Goal: Task Accomplishment & Management: Manage account settings

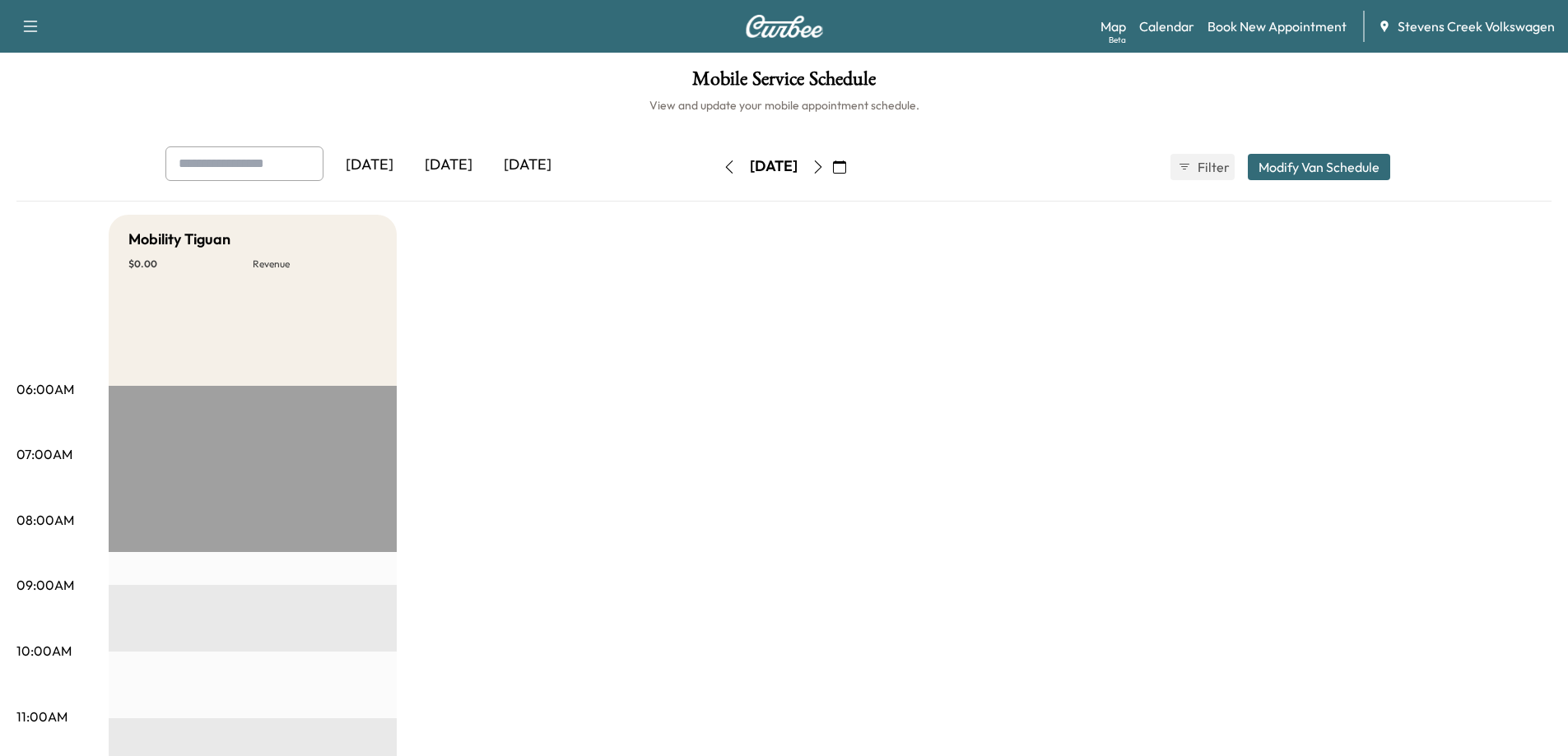
click at [824, 162] on icon "button" at bounding box center [818, 167] width 14 height 14
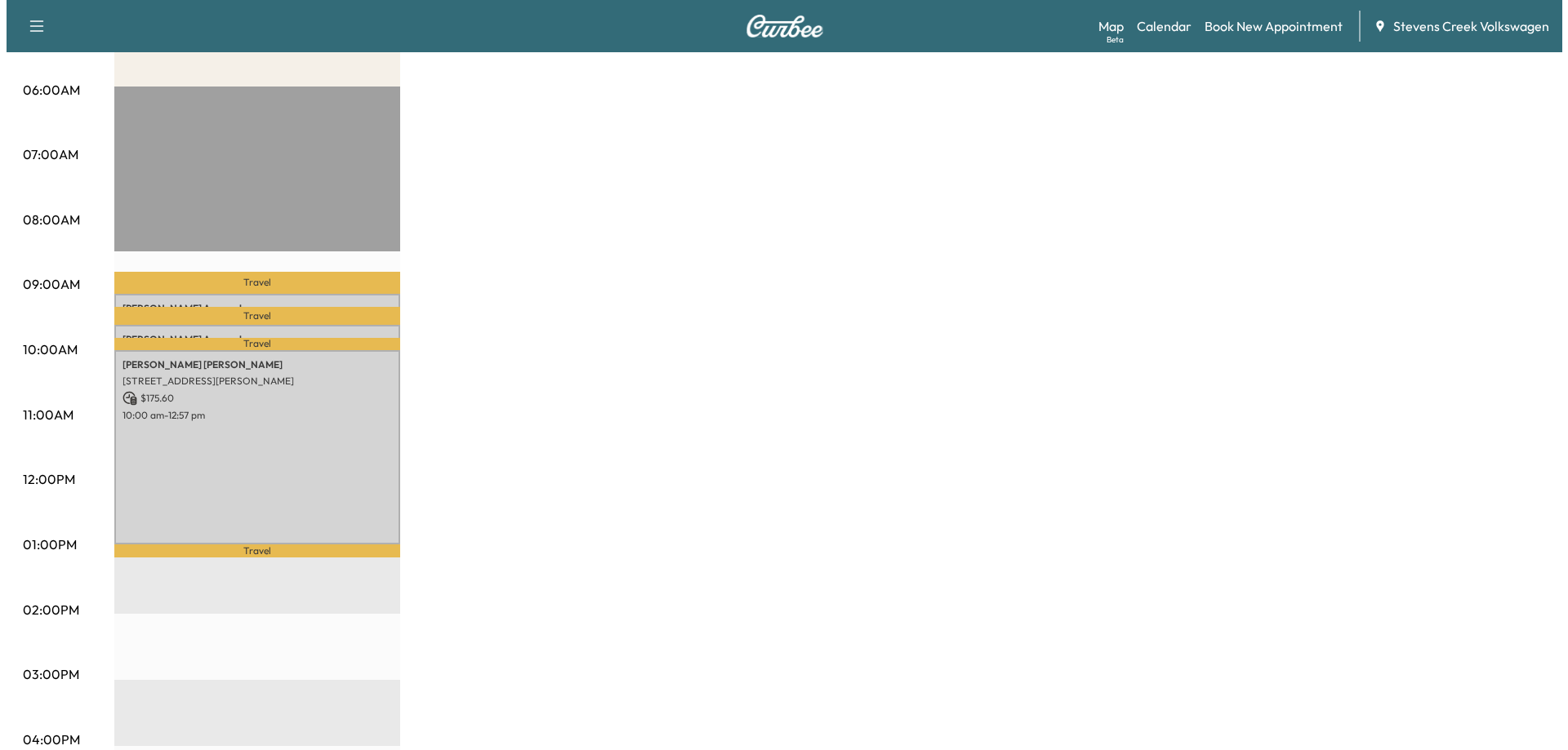
scroll to position [326, 0]
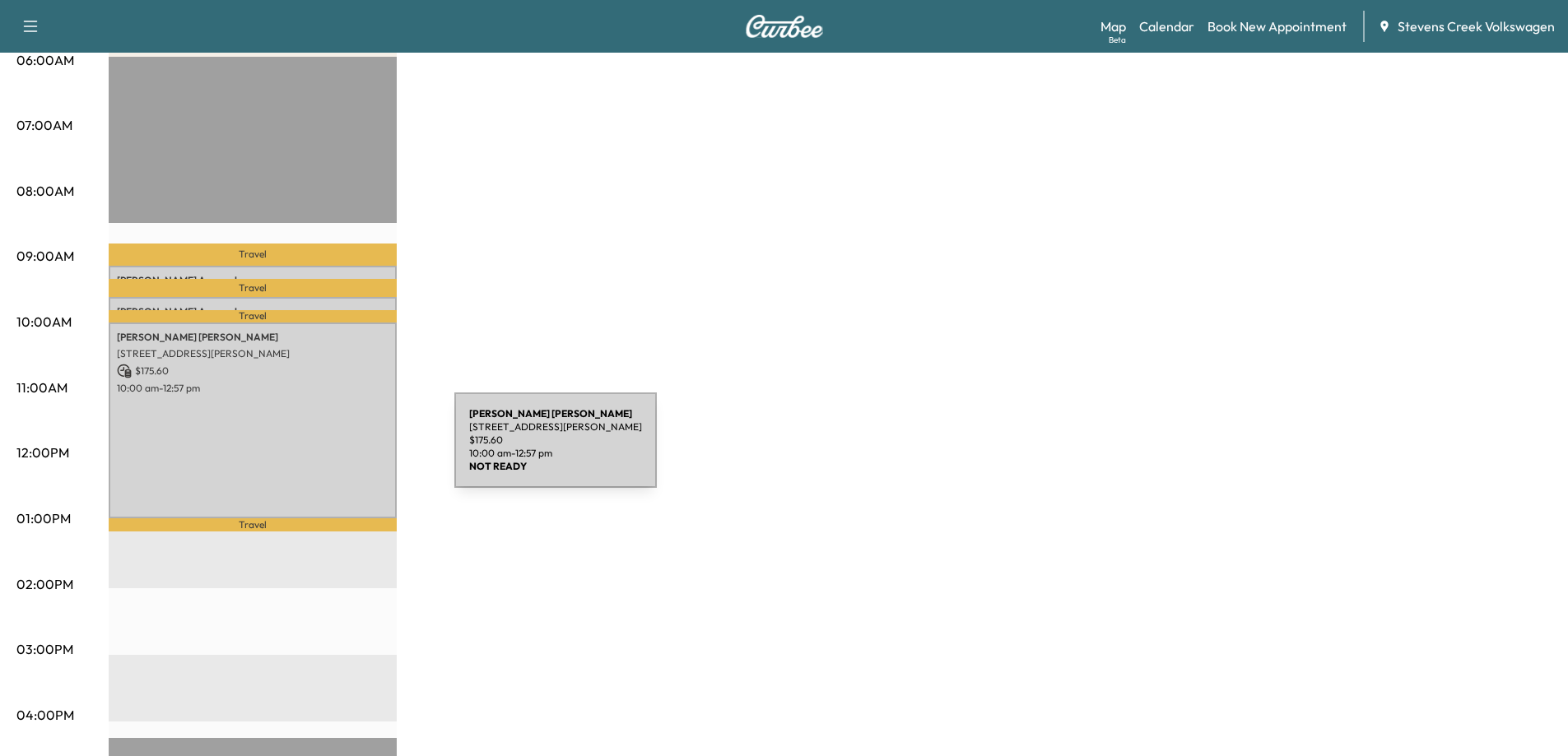
click at [331, 451] on div "[PERSON_NAME] [STREET_ADDRESS][PERSON_NAME] $ 175.60 10:00 am - 12:57 pm" at bounding box center [253, 421] width 288 height 196
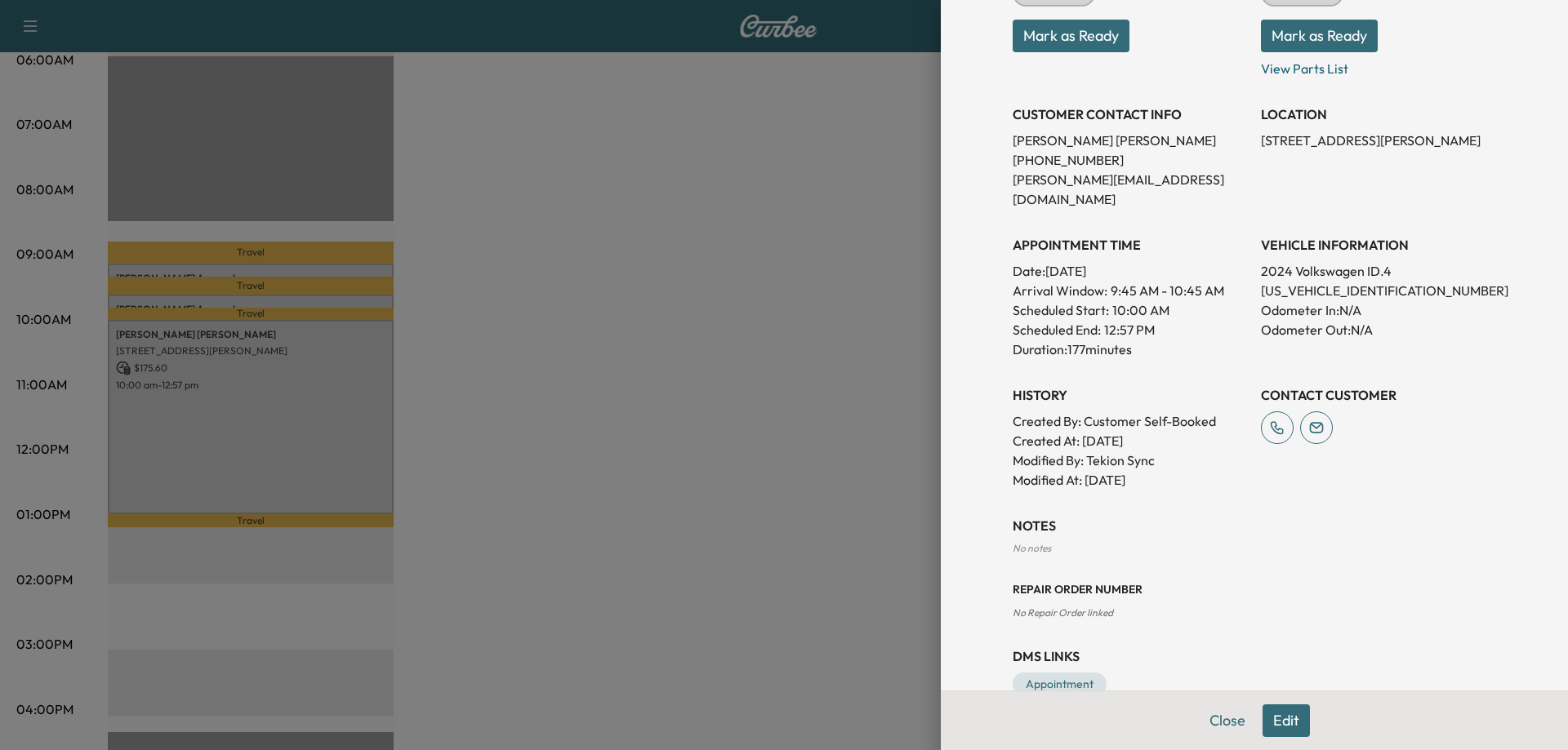
scroll to position [347, 0]
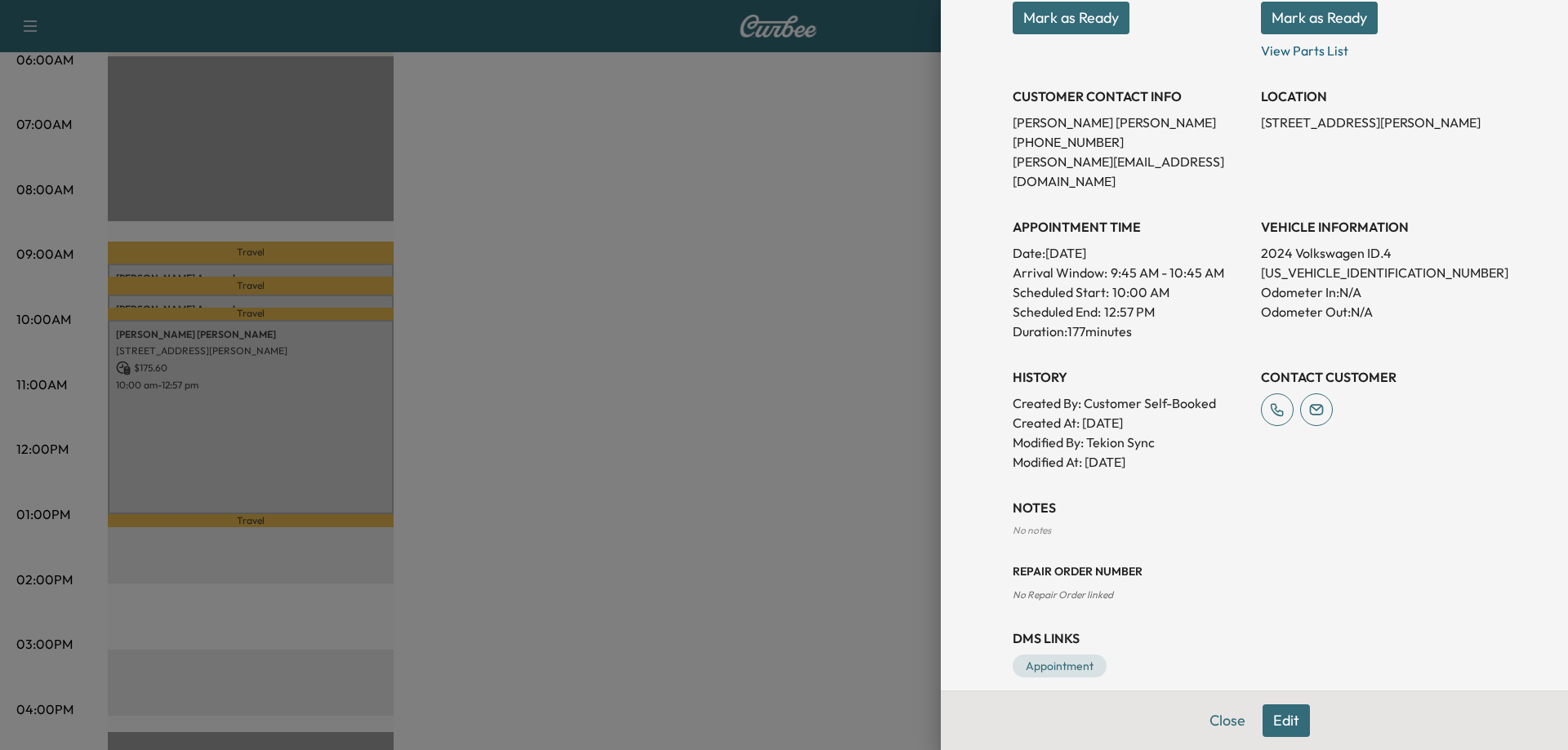
click at [1230, 524] on div "No notes" at bounding box center [1253, 531] width 483 height 13
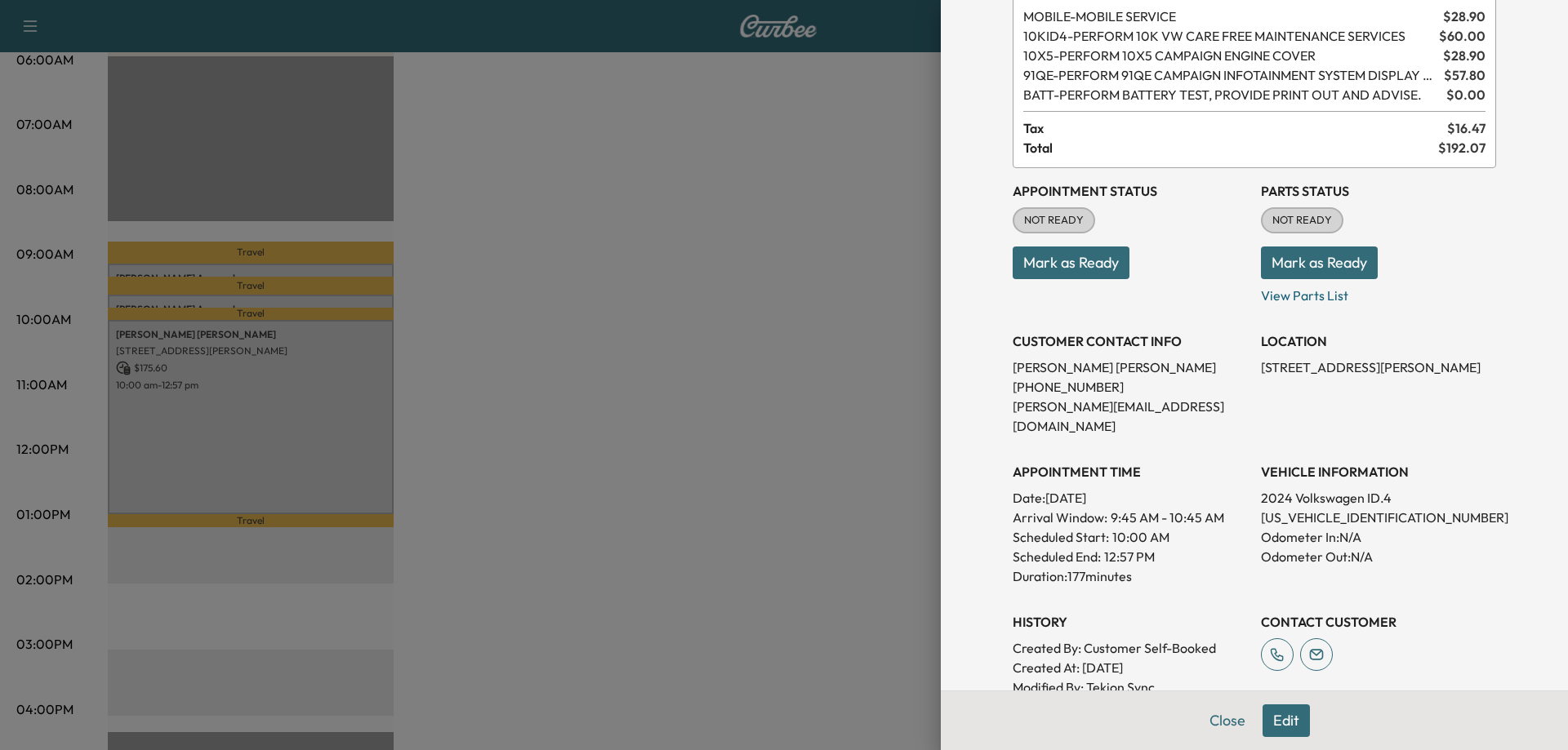
scroll to position [0, 0]
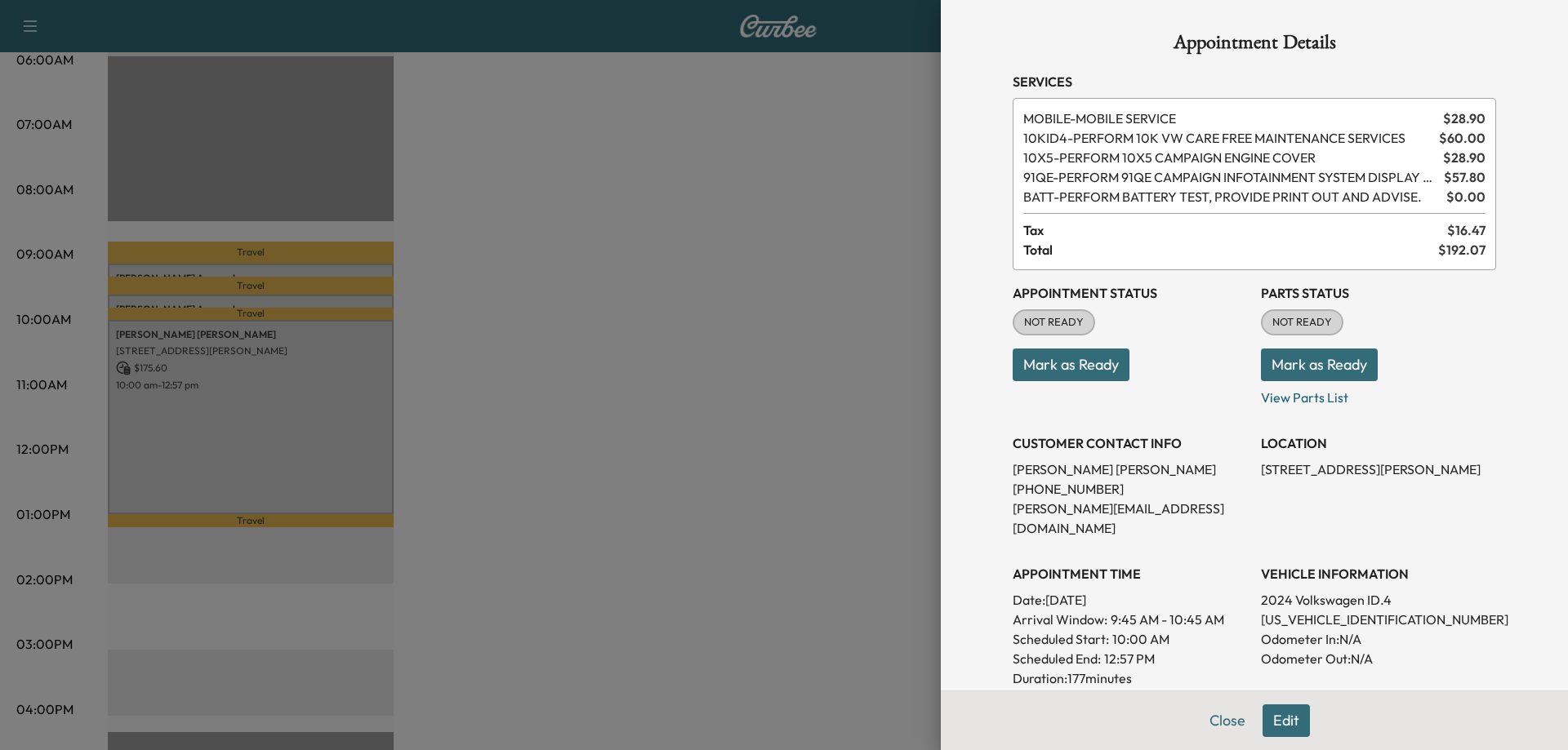
click at [1232, 496] on p "[PHONE_NUMBER]" at bounding box center [1129, 489] width 235 height 20
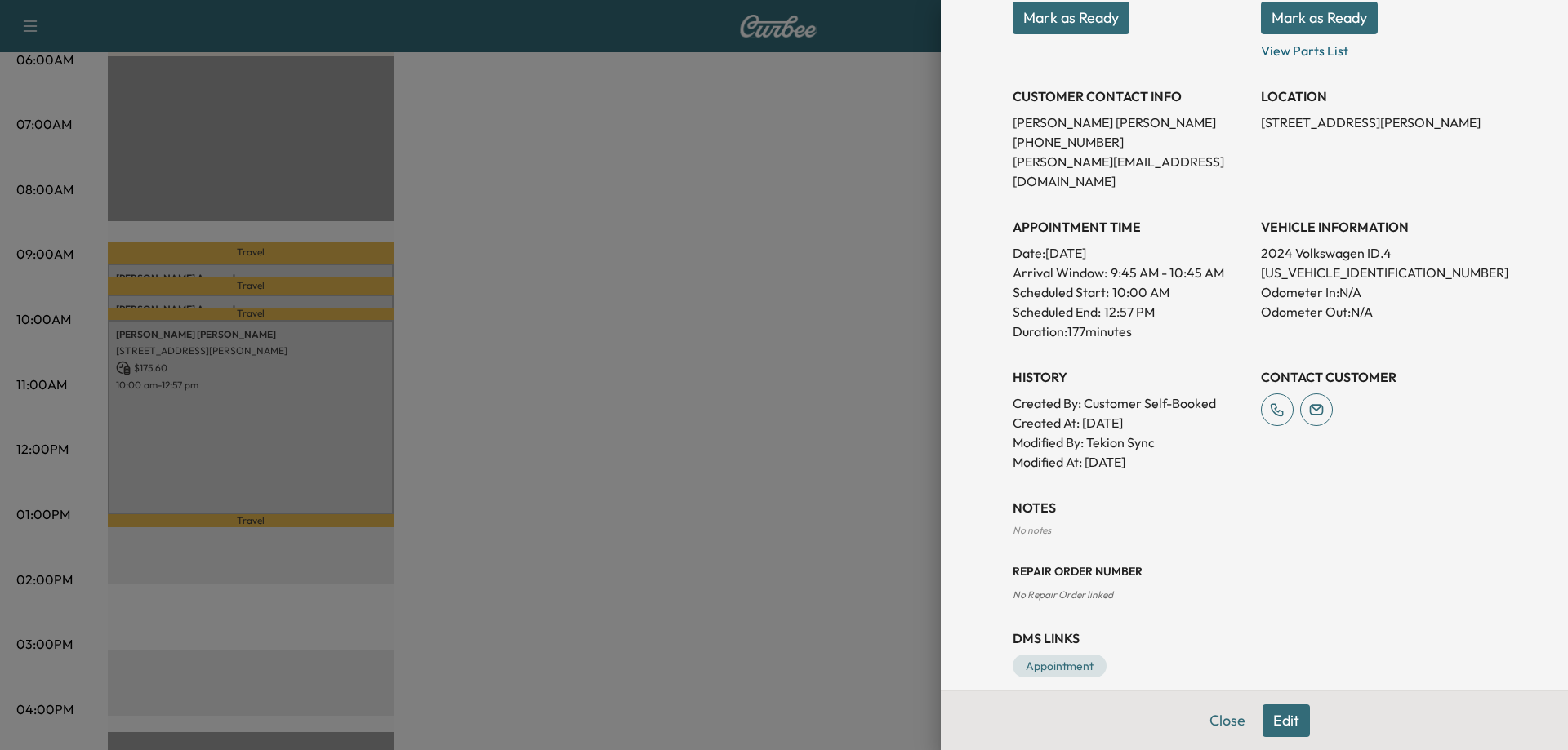
scroll to position [102, 0]
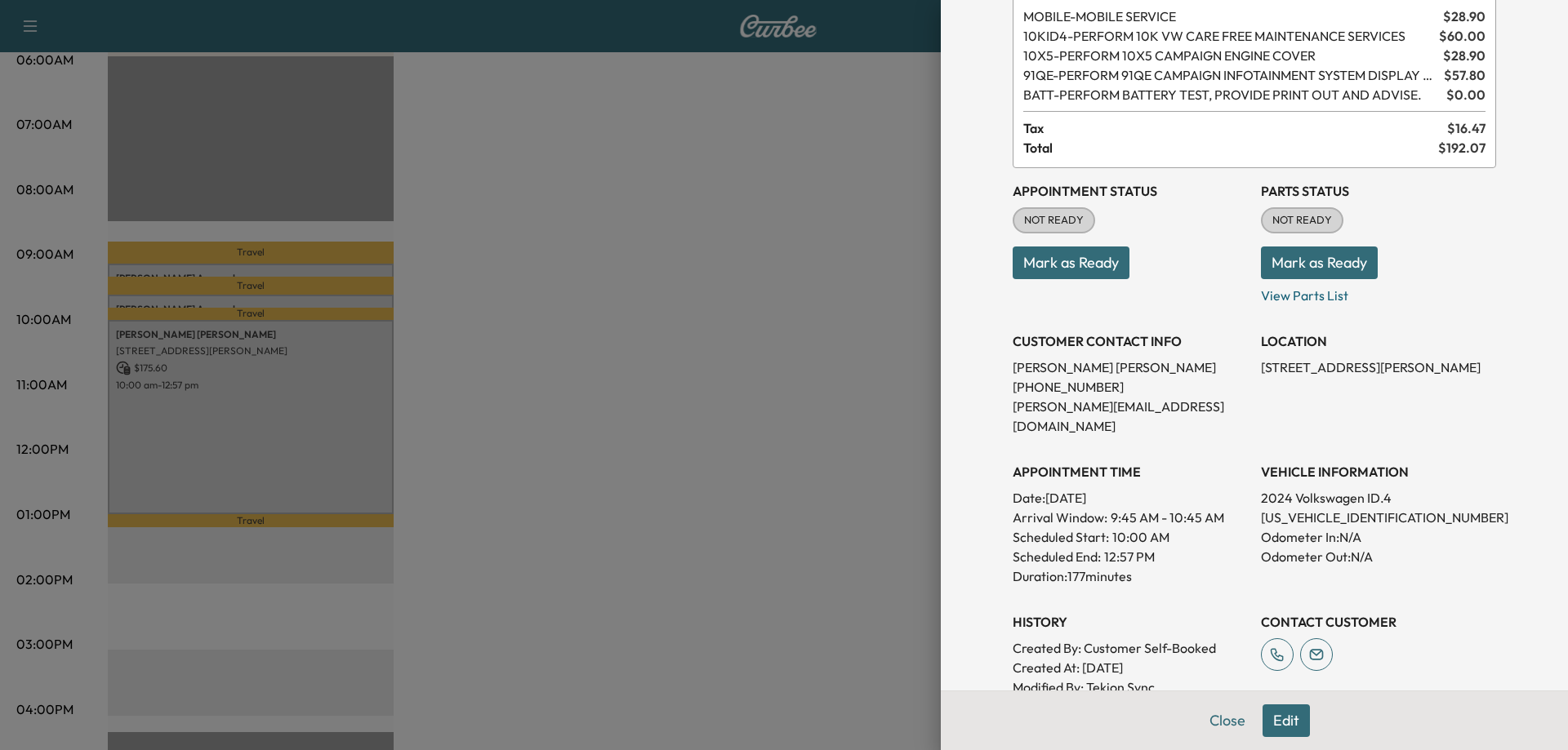
click at [1266, 719] on button "Edit" at bounding box center [1286, 720] width 48 height 32
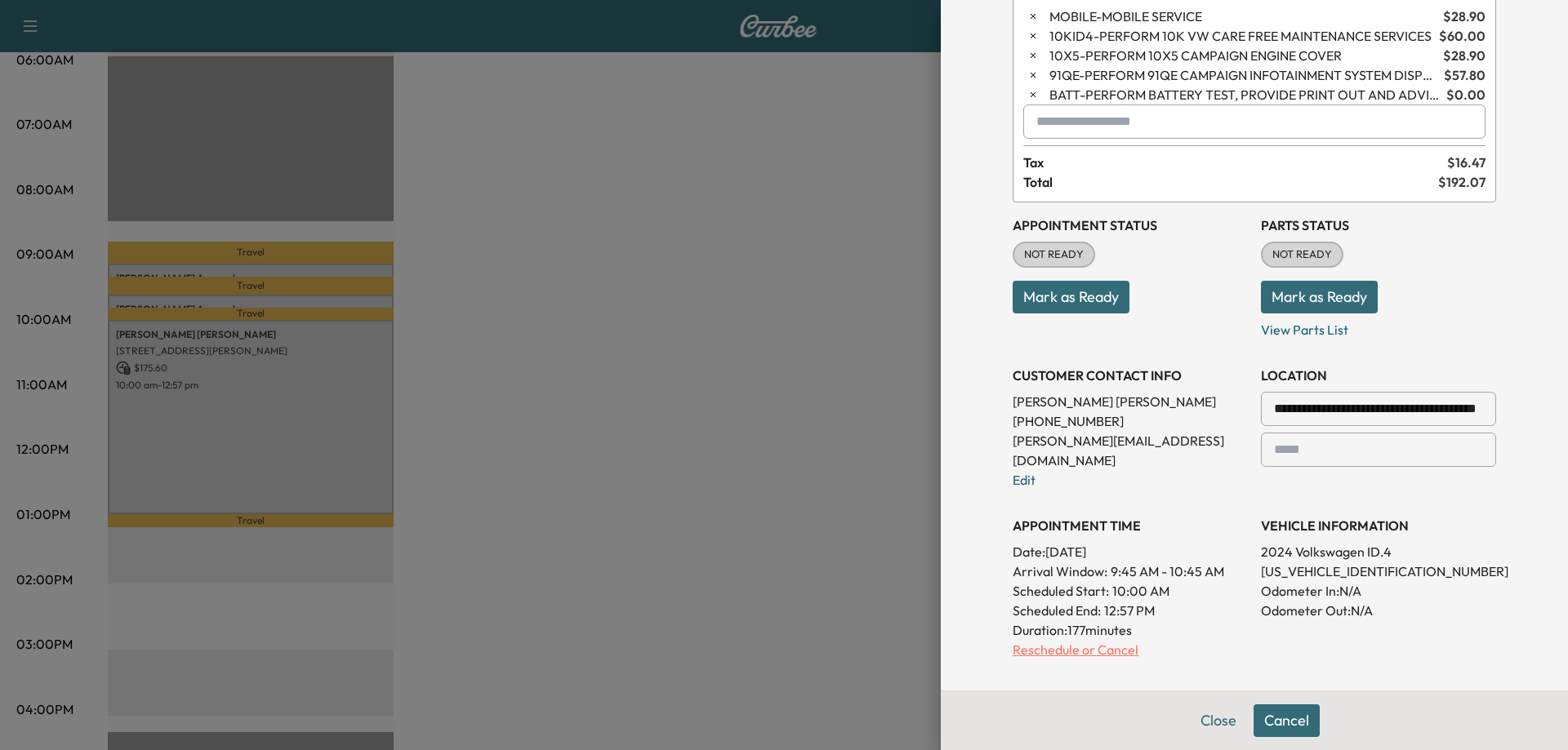
click at [1073, 640] on p "Reschedule or Cancel" at bounding box center [1129, 650] width 235 height 20
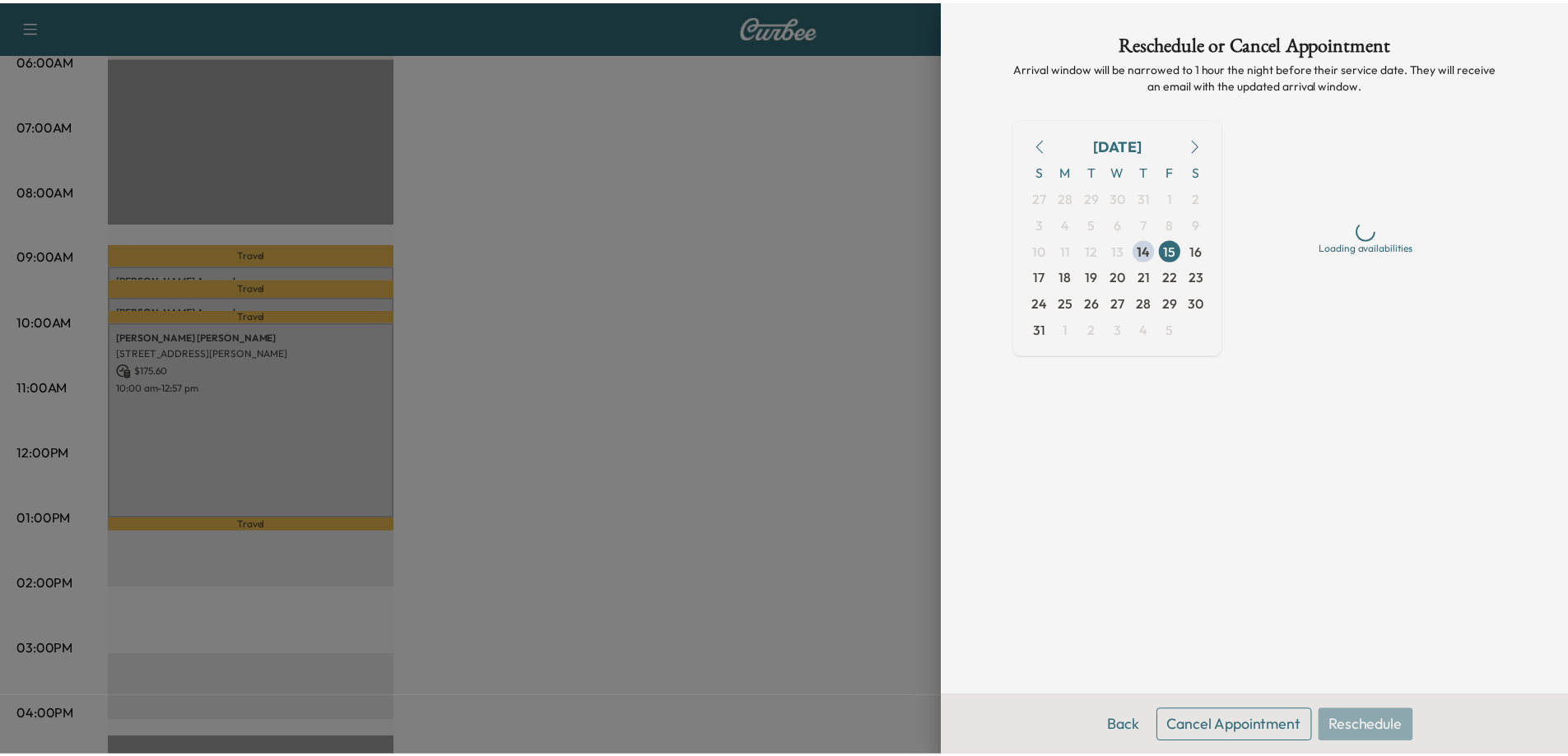
scroll to position [0, 0]
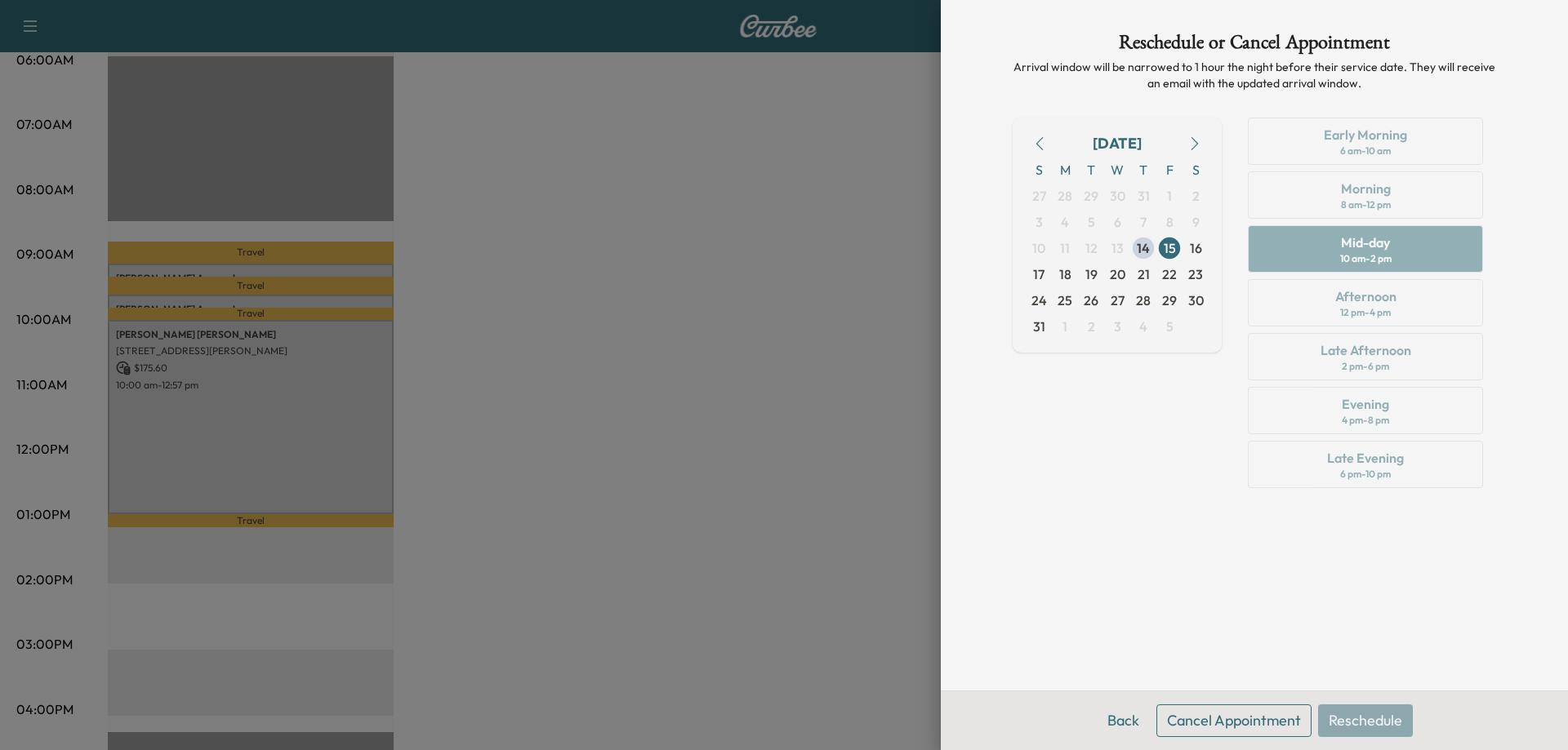
click at [1229, 727] on button "Cancel Appointment" at bounding box center [1233, 720] width 155 height 32
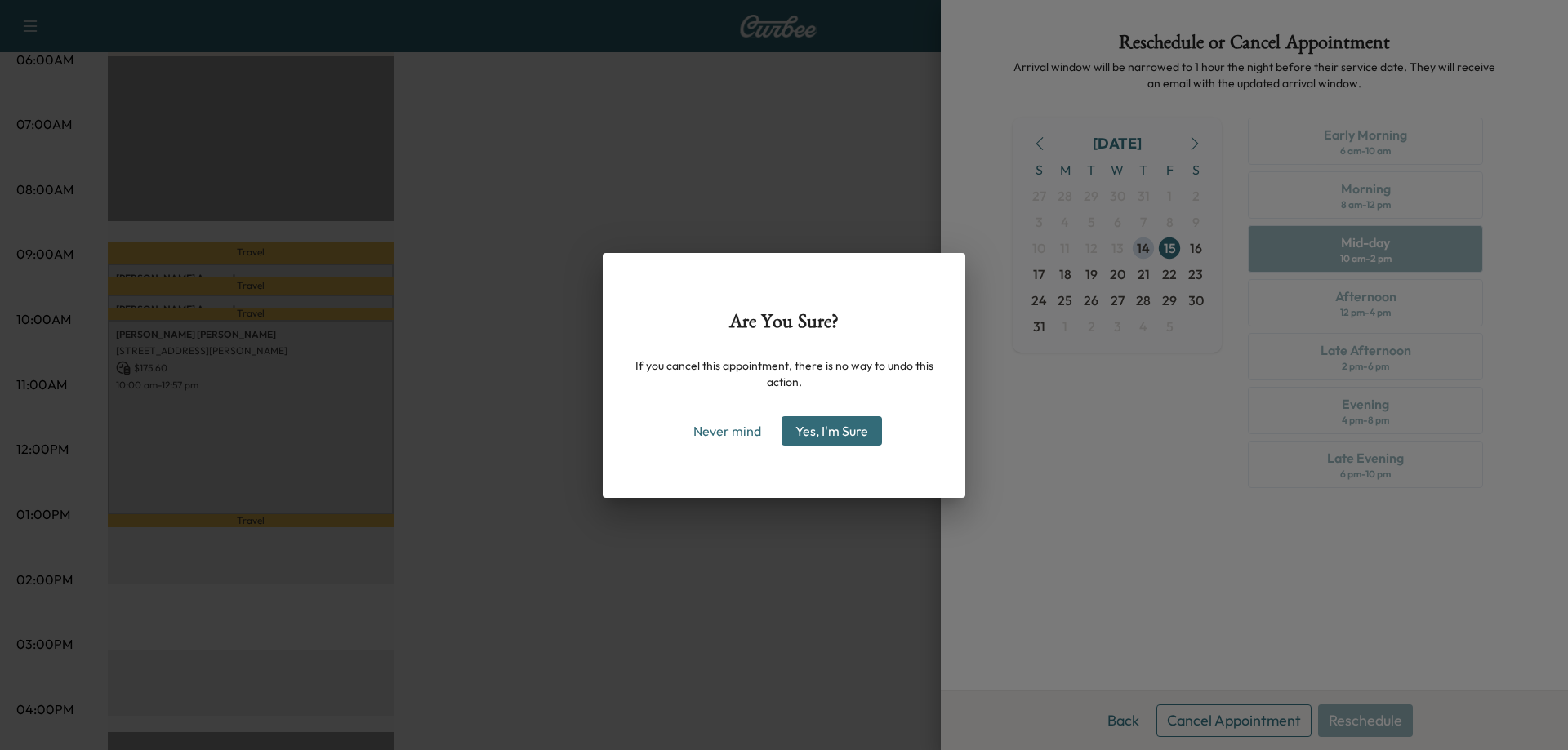
click at [851, 438] on button "Yes, I'm Sure" at bounding box center [832, 431] width 101 height 30
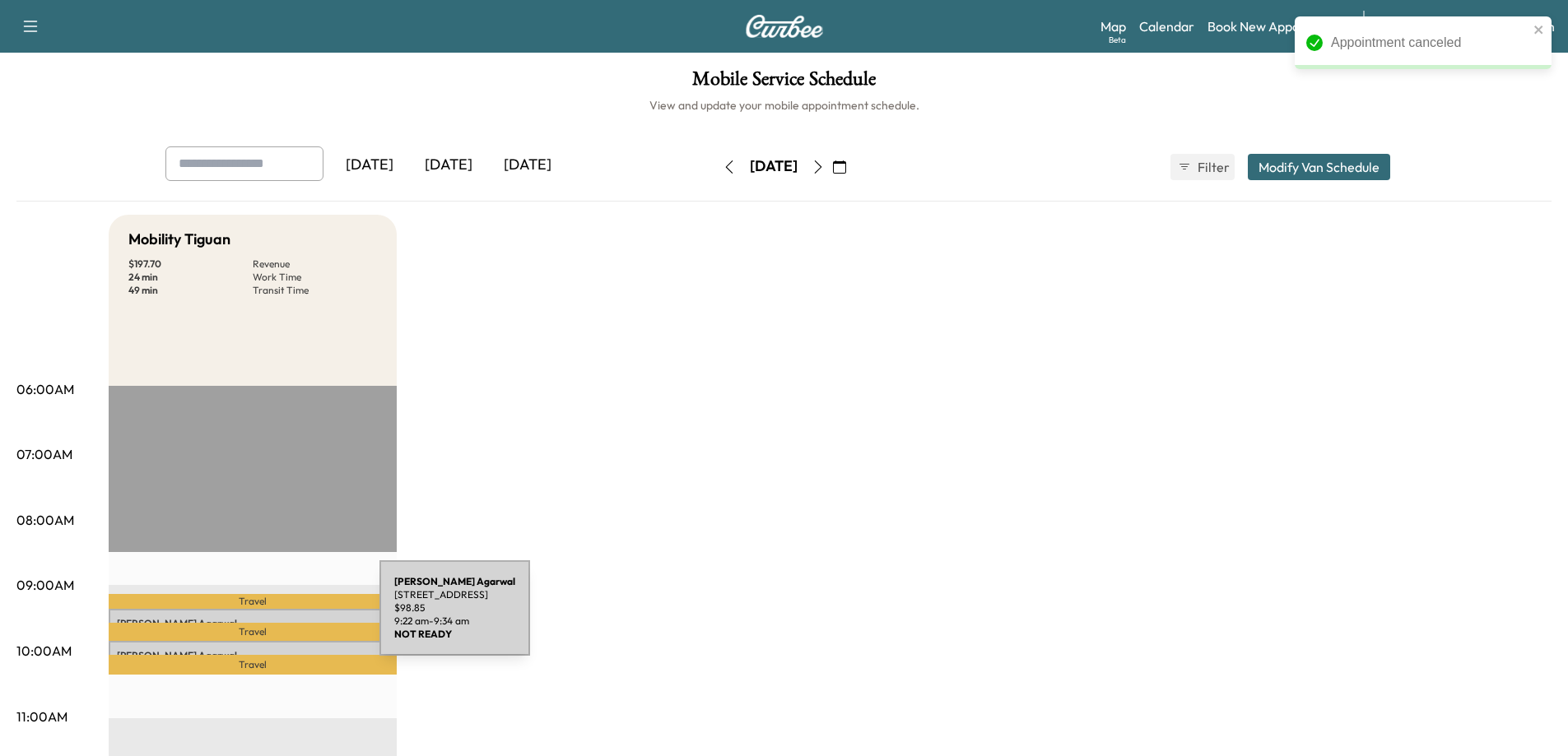
click at [256, 618] on p "[PERSON_NAME]" at bounding box center [253, 624] width 272 height 14
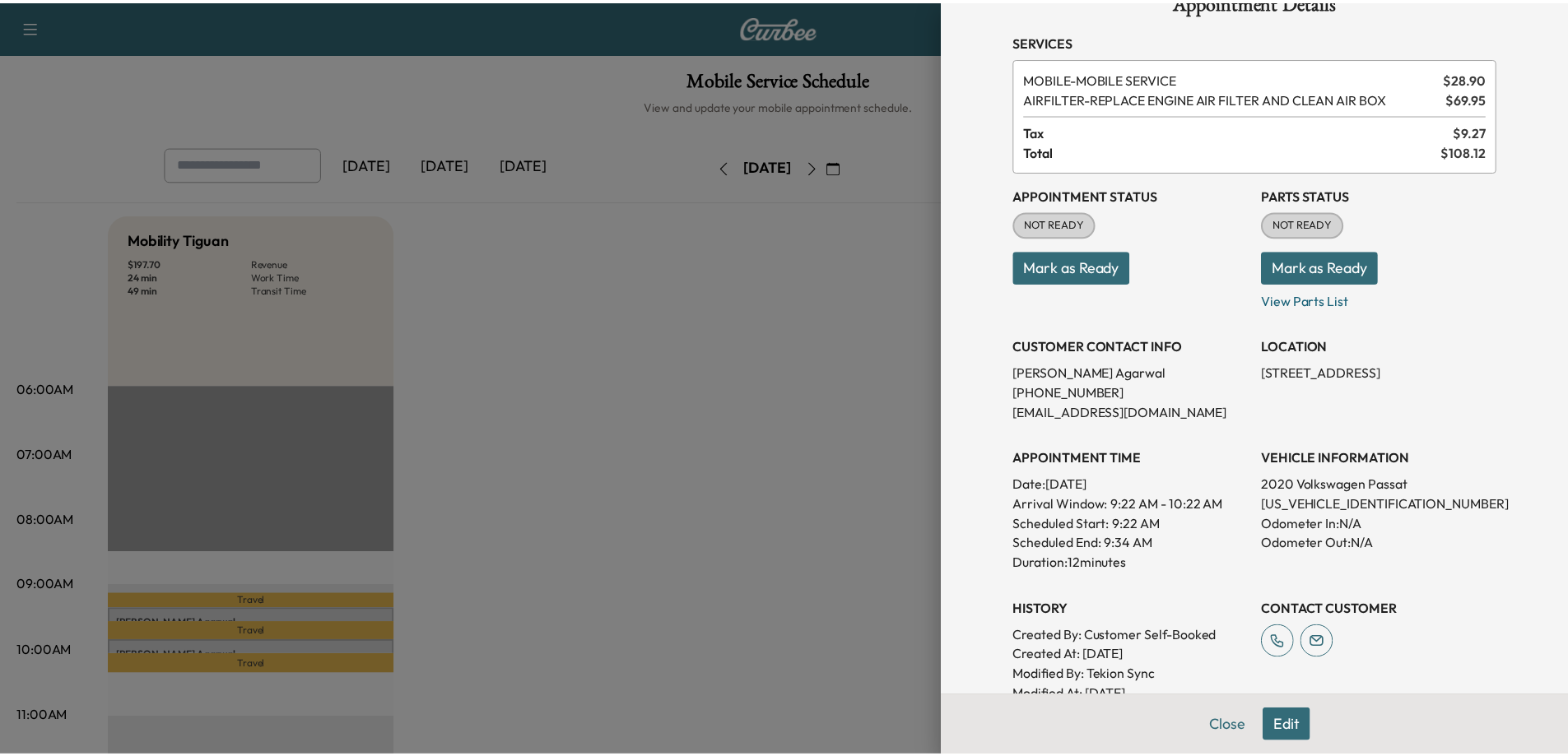
scroll to position [24, 0]
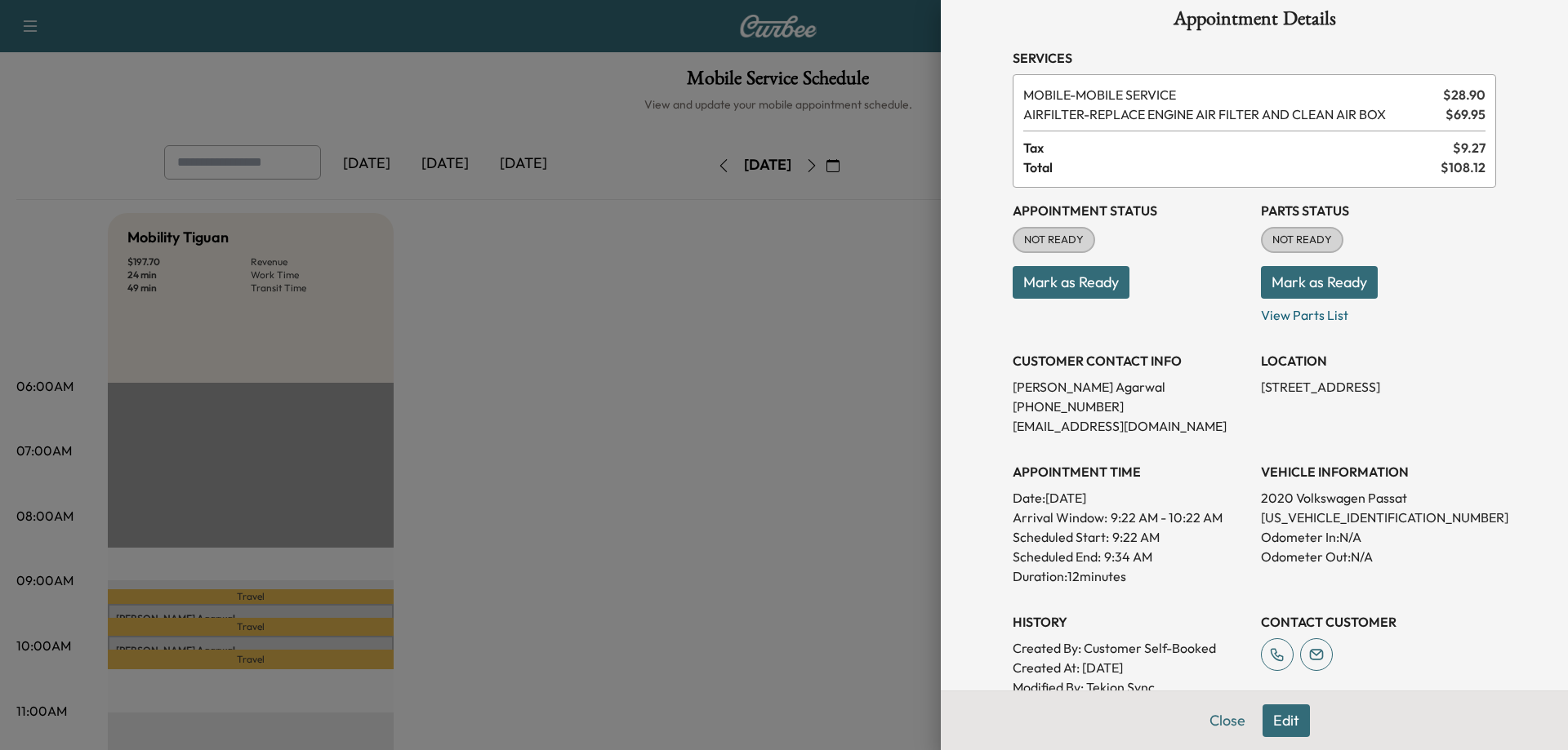
click at [726, 371] on div at bounding box center [784, 375] width 1568 height 750
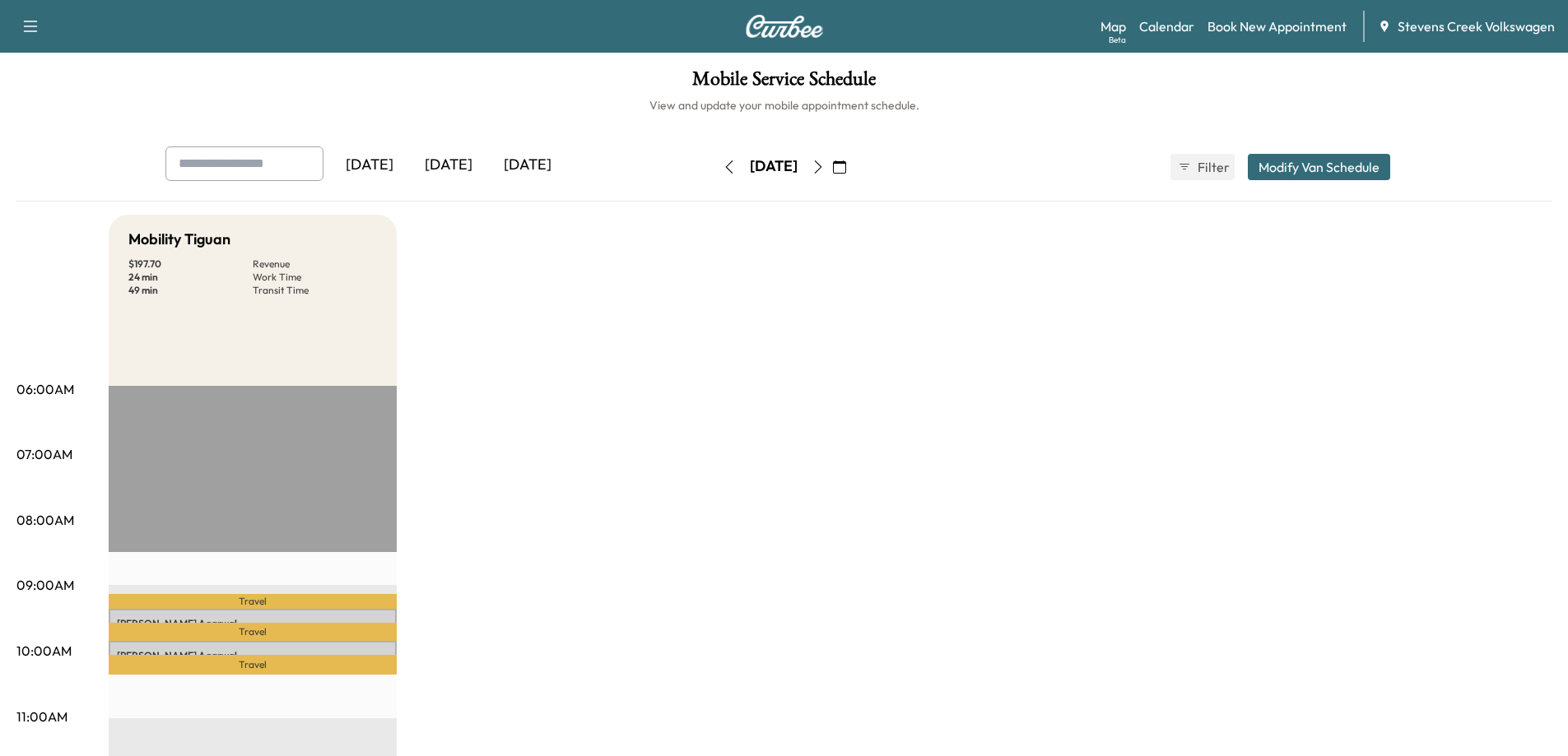
drag, startPoint x: 848, startPoint y: 422, endPoint x: 970, endPoint y: 351, distance: 141.2
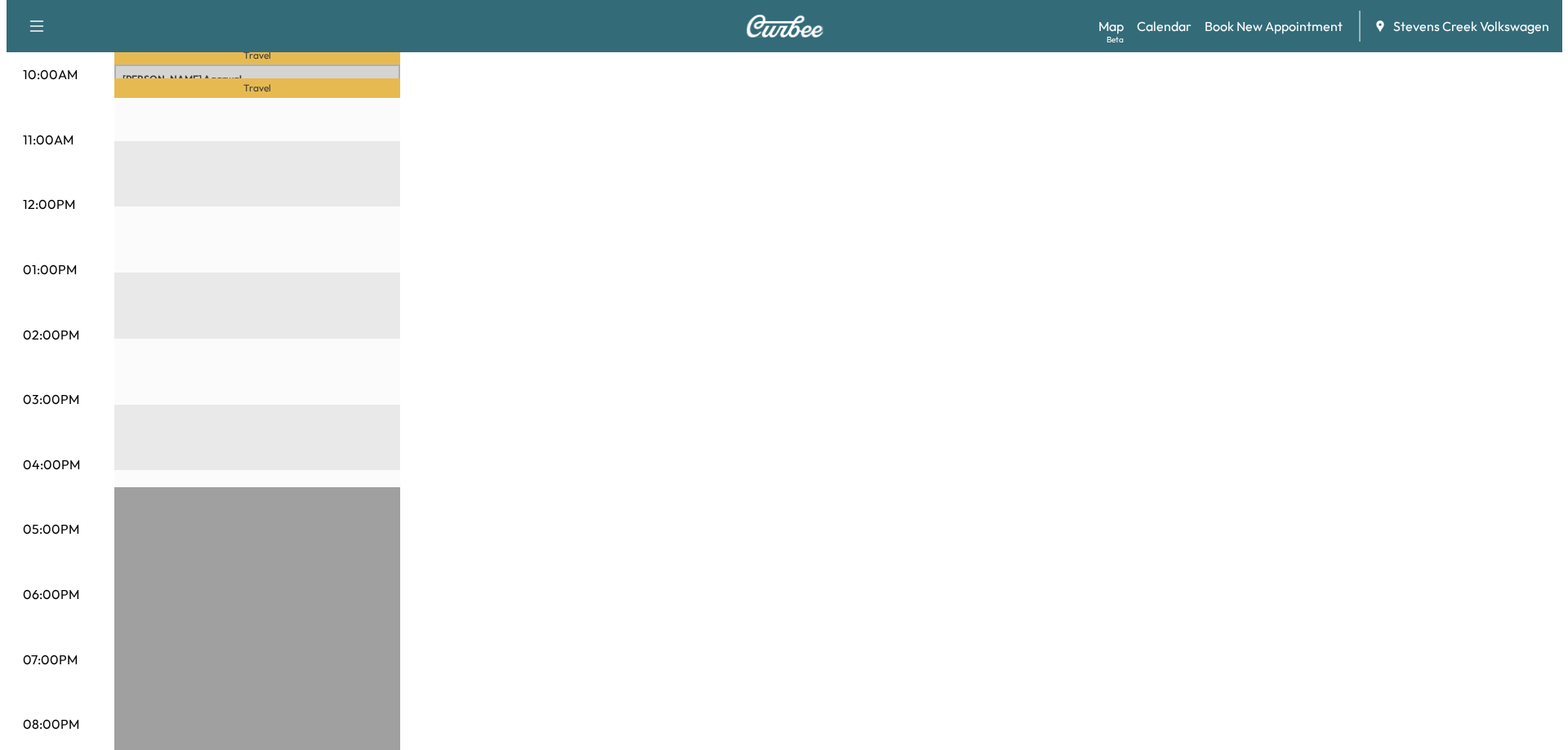
scroll to position [0, 0]
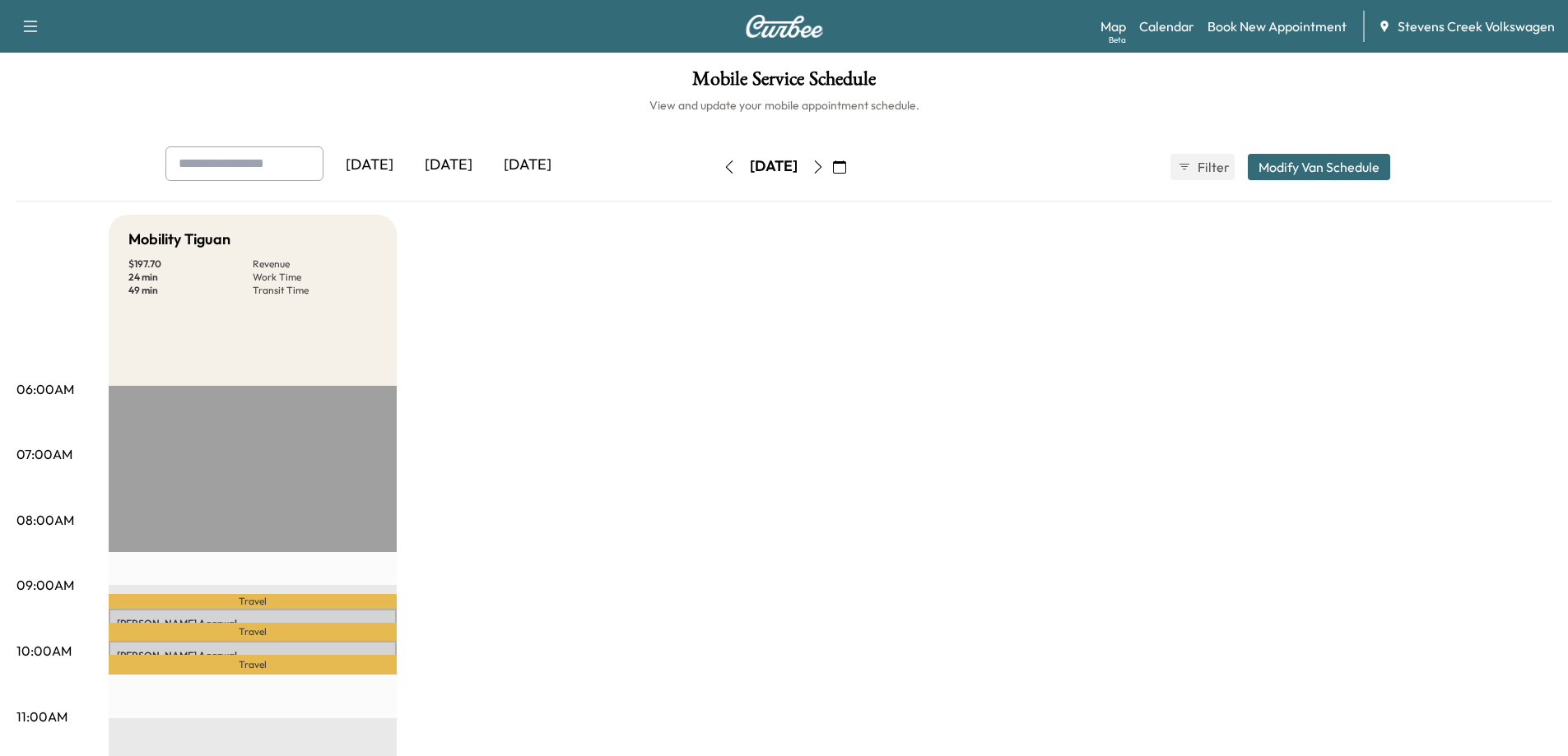
click at [272, 170] on input "text" at bounding box center [244, 164] width 158 height 34
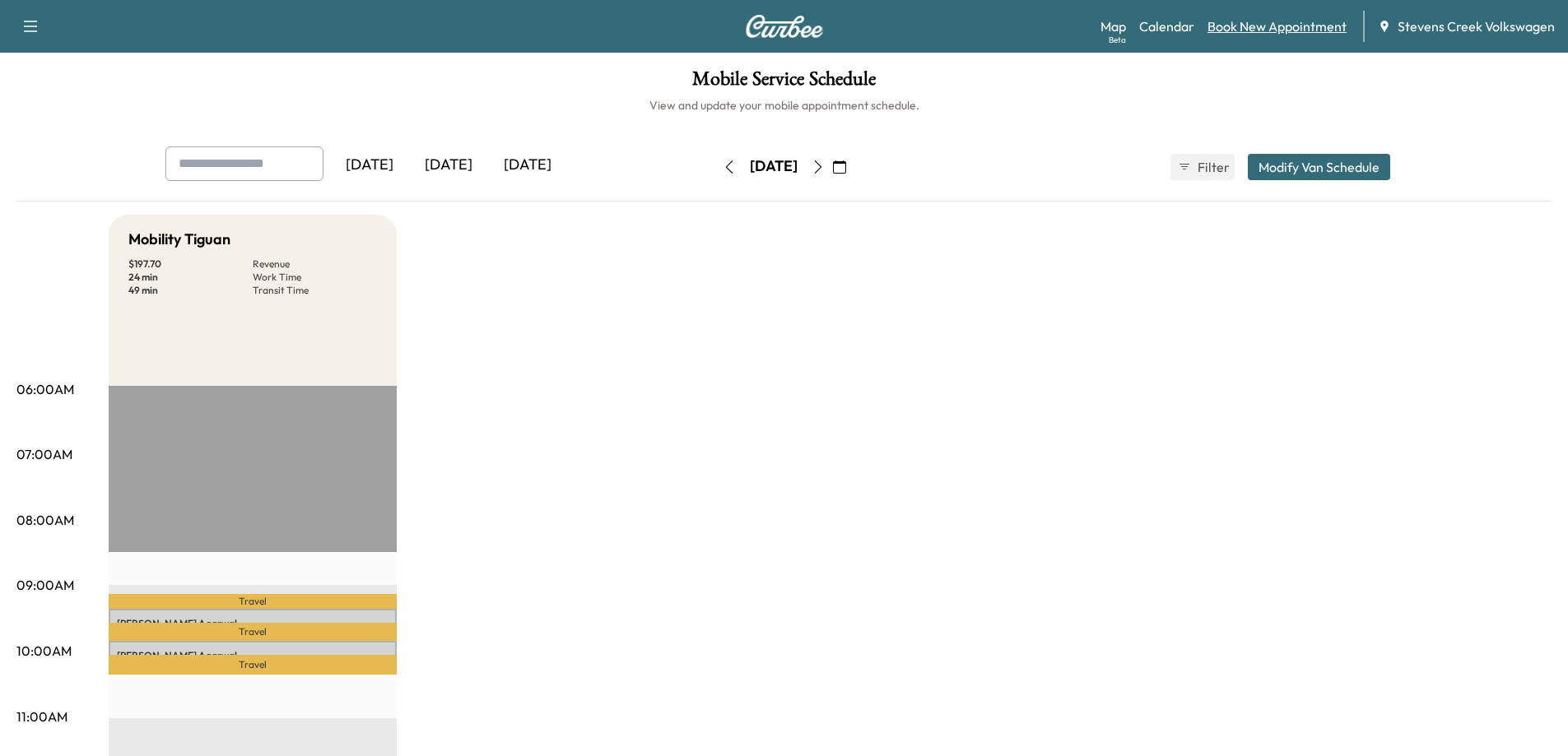
click at [1259, 23] on link "Book New Appointment" at bounding box center [1277, 26] width 139 height 20
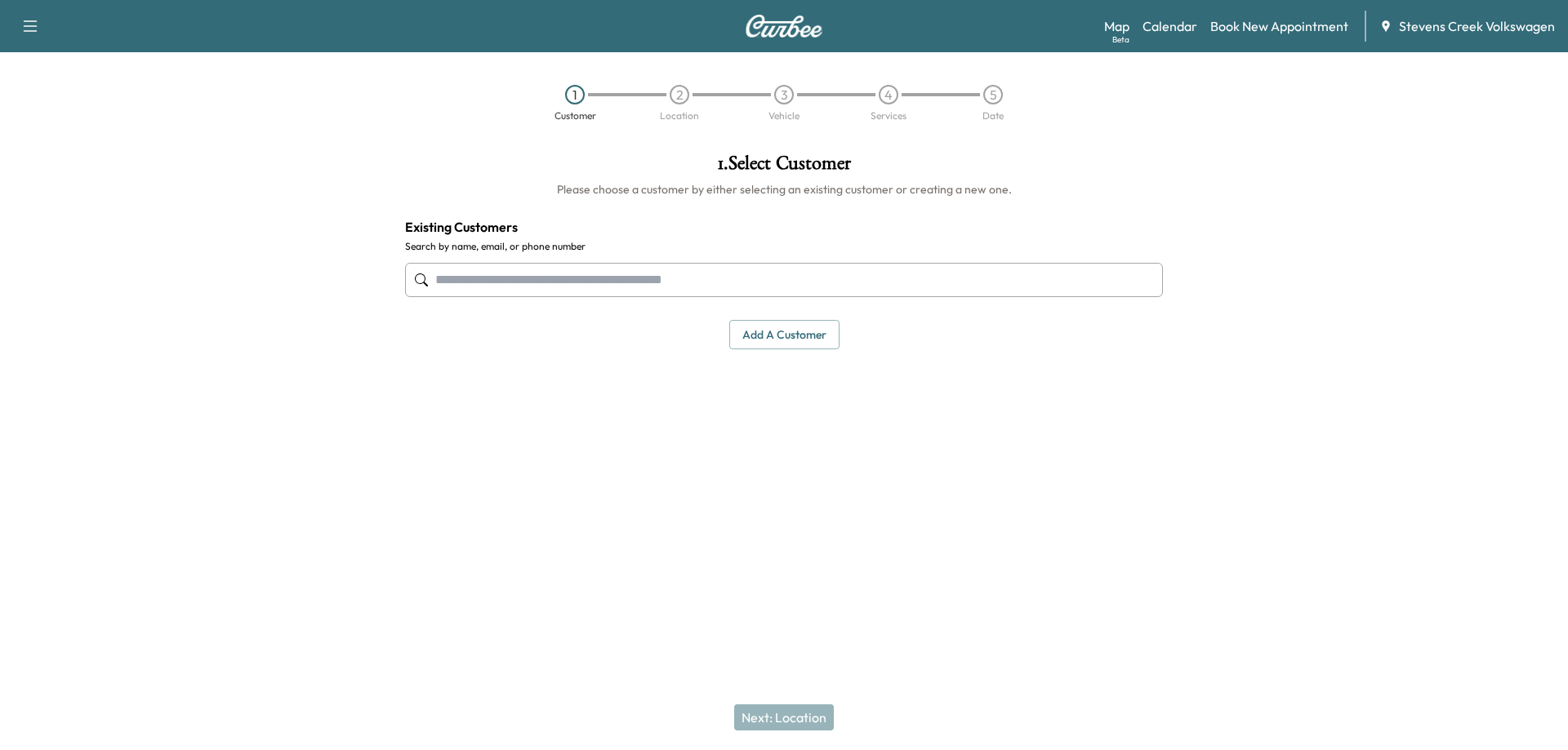
click at [787, 280] on input "text" at bounding box center [784, 280] width 757 height 34
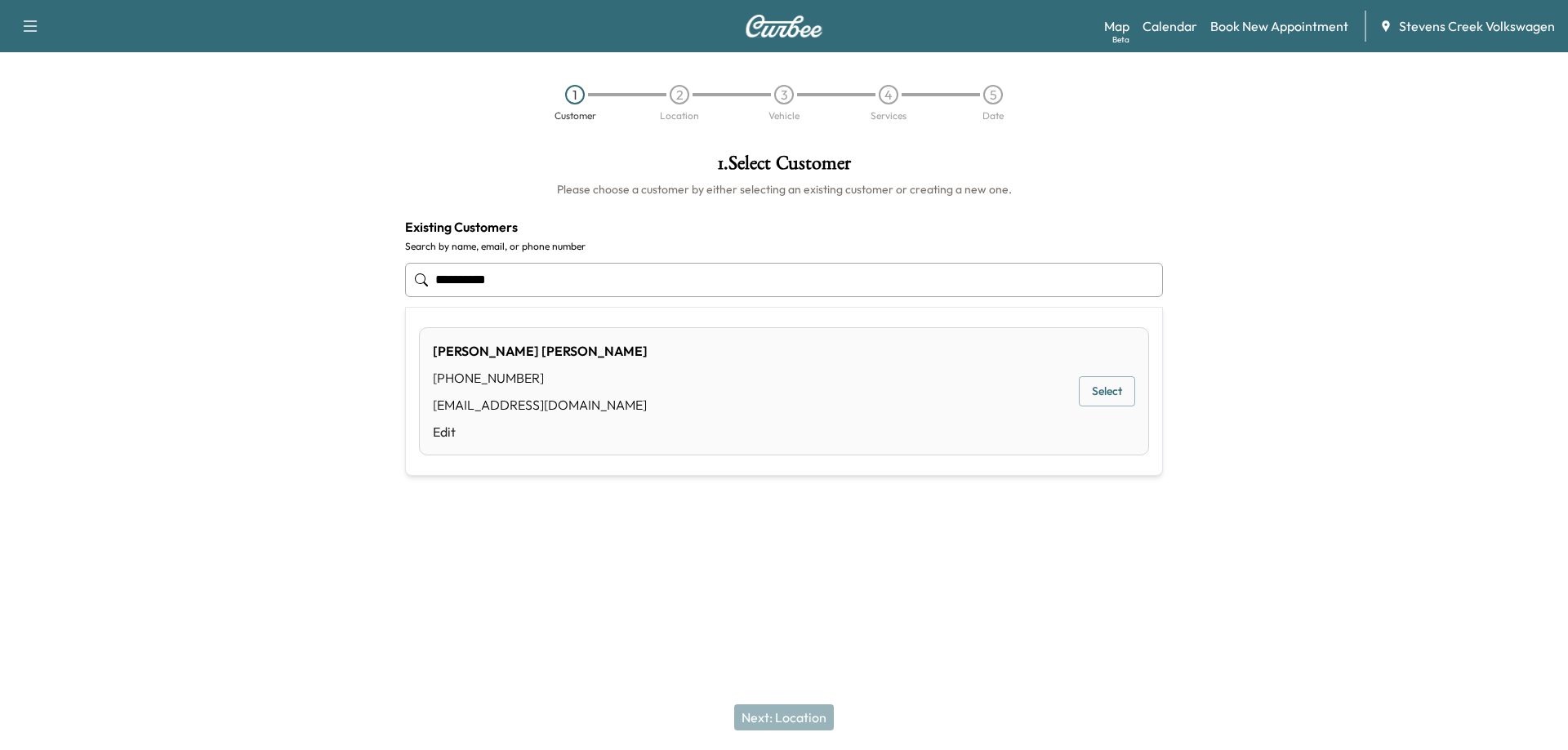
click at [1103, 392] on button "Select" at bounding box center [1107, 391] width 57 height 31
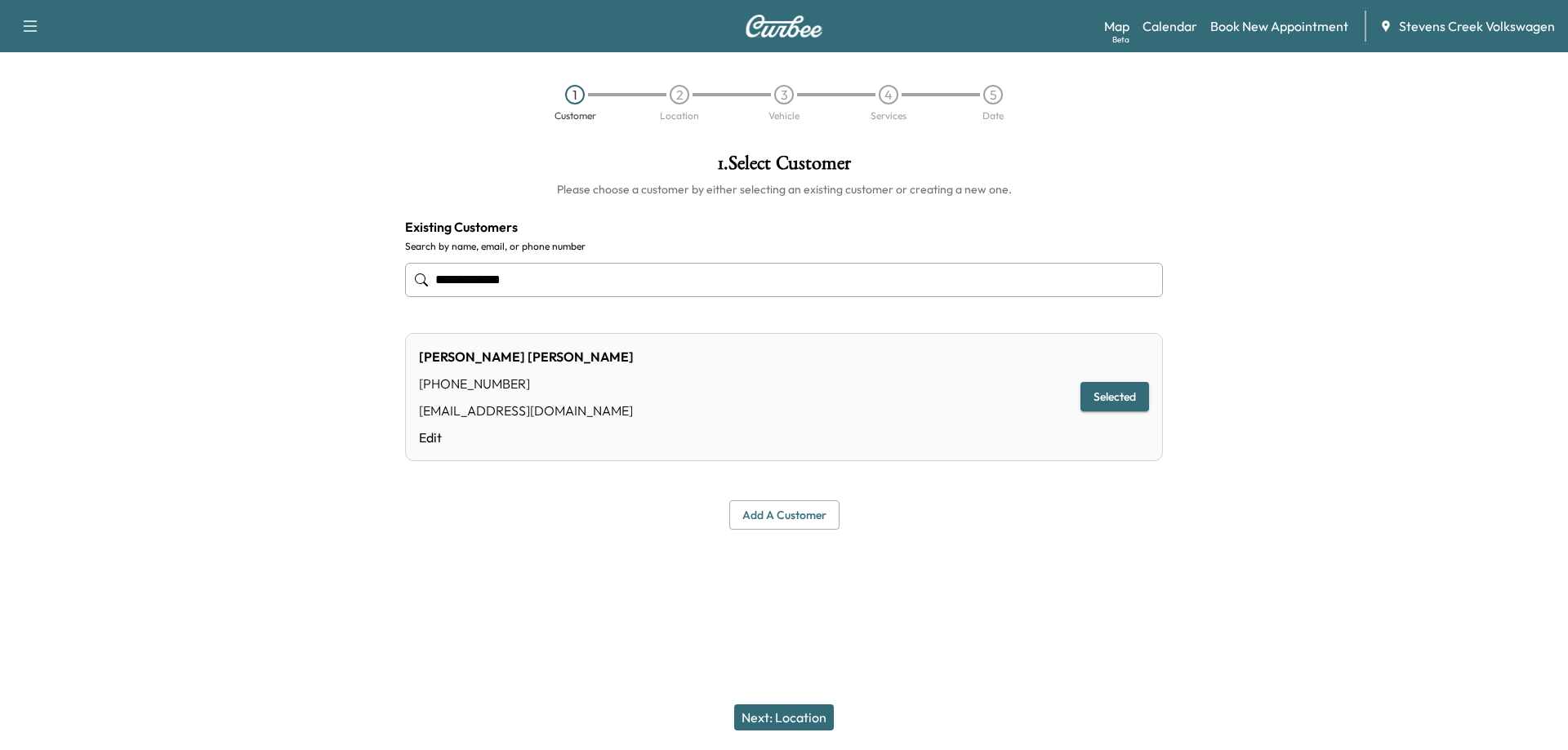
type input "**********"
click at [758, 702] on div "Next: Location" at bounding box center [784, 718] width 1568 height 66
click at [763, 715] on button "Next: Location" at bounding box center [784, 717] width 100 height 26
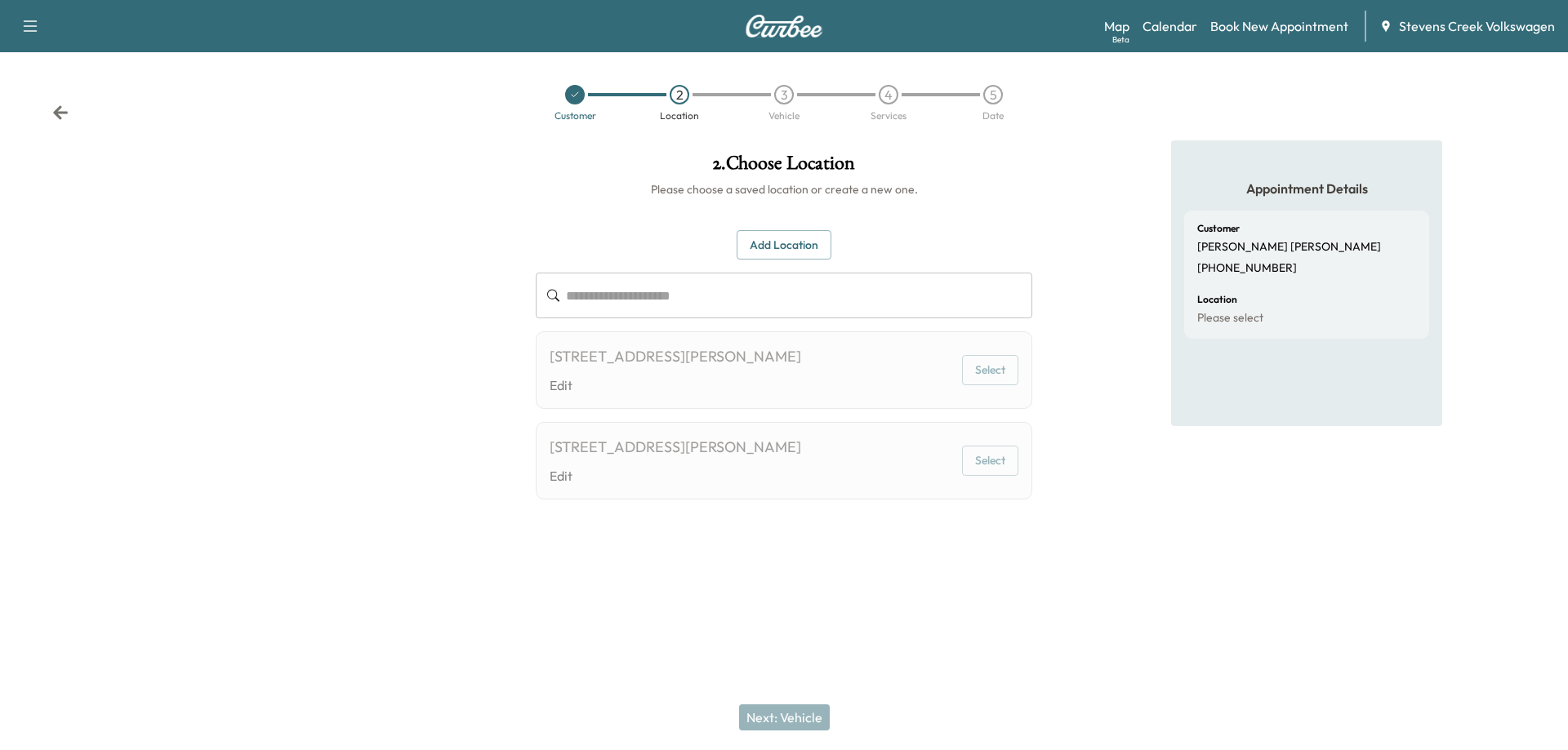
click at [737, 373] on div "[STREET_ADDRESS][PERSON_NAME] Edit" at bounding box center [676, 370] width 252 height 49
click at [1009, 365] on button "Select" at bounding box center [990, 371] width 57 height 31
click at [549, 359] on div "[STREET_ADDRESS][PERSON_NAME] Edit Select" at bounding box center [784, 371] width 497 height 77
drag, startPoint x: 549, startPoint y: 359, endPoint x: 792, endPoint y: 356, distance: 243.0
click at [792, 356] on div "[STREET_ADDRESS][PERSON_NAME] Edit Select" at bounding box center [784, 371] width 497 height 77
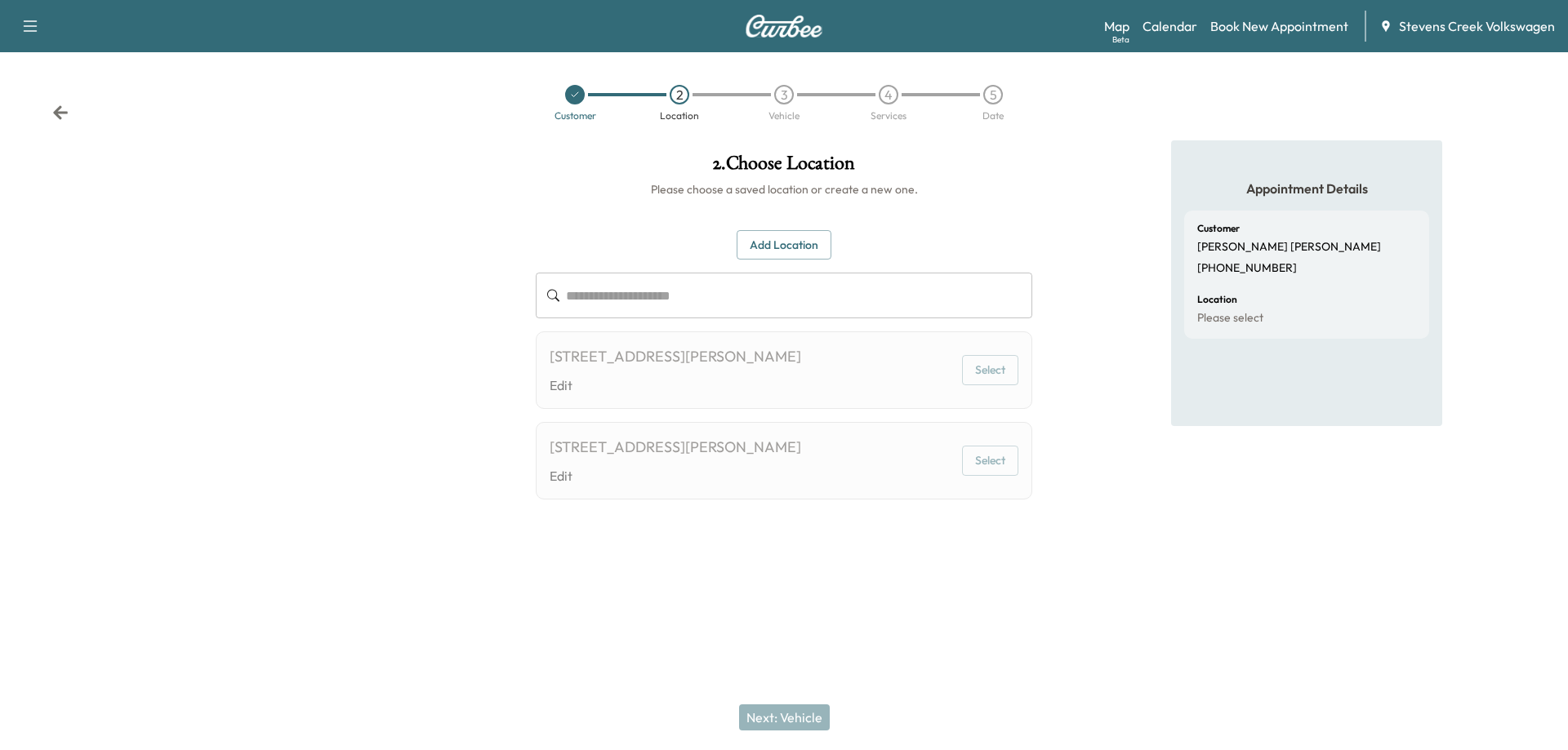
copy div "[STREET_ADDRESS][PERSON_NAME]"
click at [257, 406] on div at bounding box center [261, 343] width 523 height 405
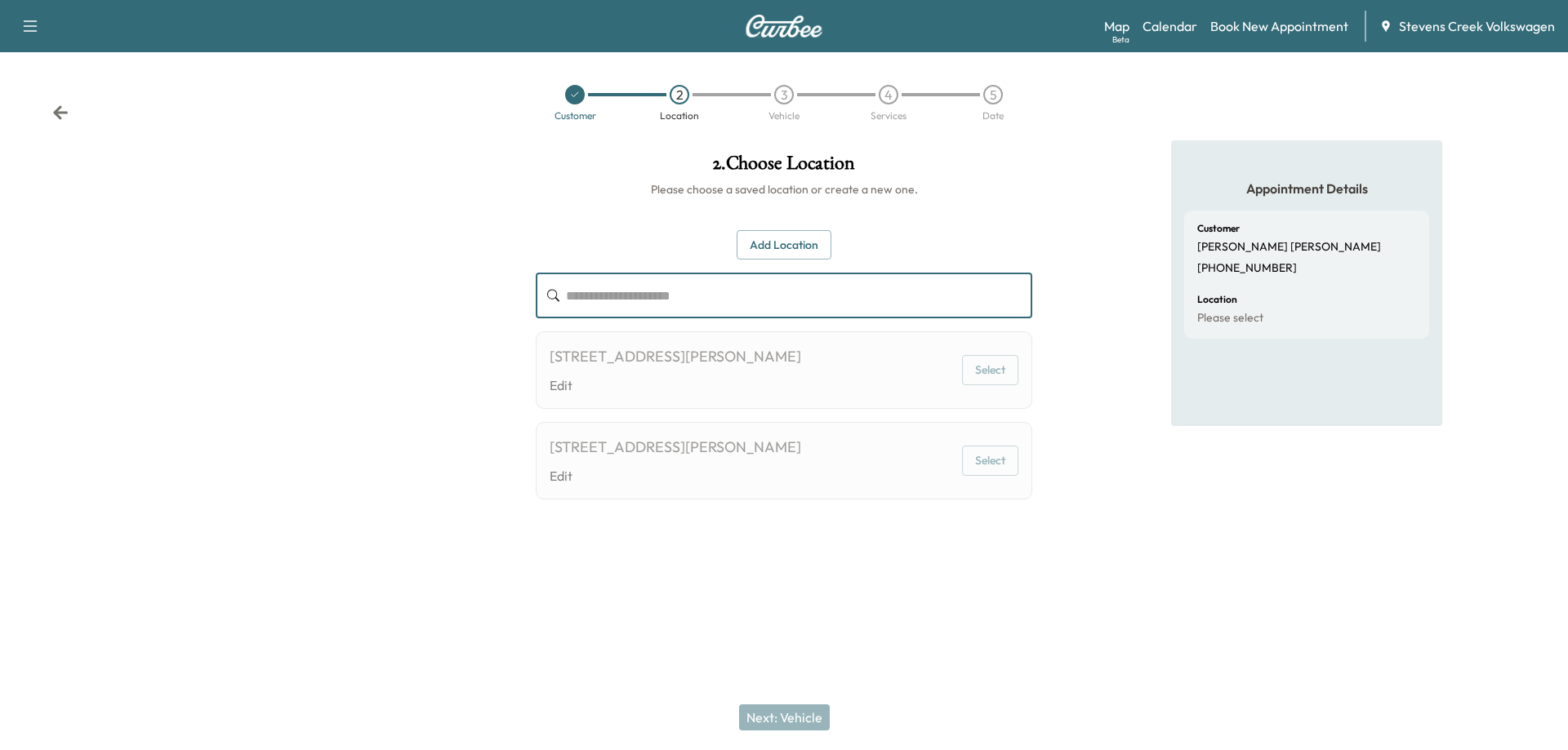
click at [689, 315] on input "text" at bounding box center [799, 295] width 466 height 46
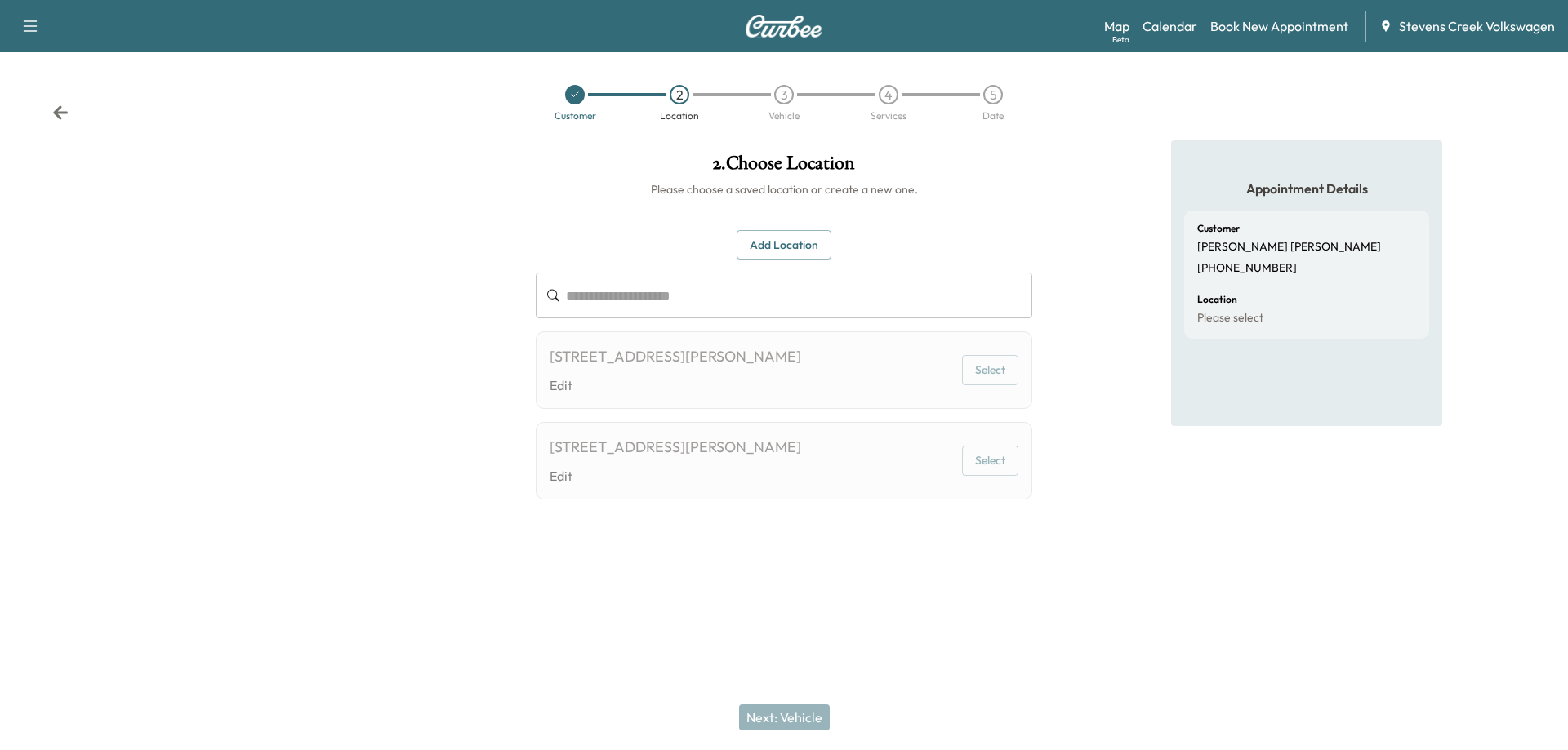
drag, startPoint x: 811, startPoint y: 353, endPoint x: 373, endPoint y: 372, distance: 438.4
click at [373, 371] on div "**********" at bounding box center [784, 343] width 1568 height 405
click at [743, 434] on div "[STREET_ADDRESS][PERSON_NAME] Edit Select" at bounding box center [784, 460] width 497 height 77
drag, startPoint x: 798, startPoint y: 448, endPoint x: 513, endPoint y: 463, distance: 285.4
click at [513, 463] on div "**********" at bounding box center [784, 343] width 1568 height 405
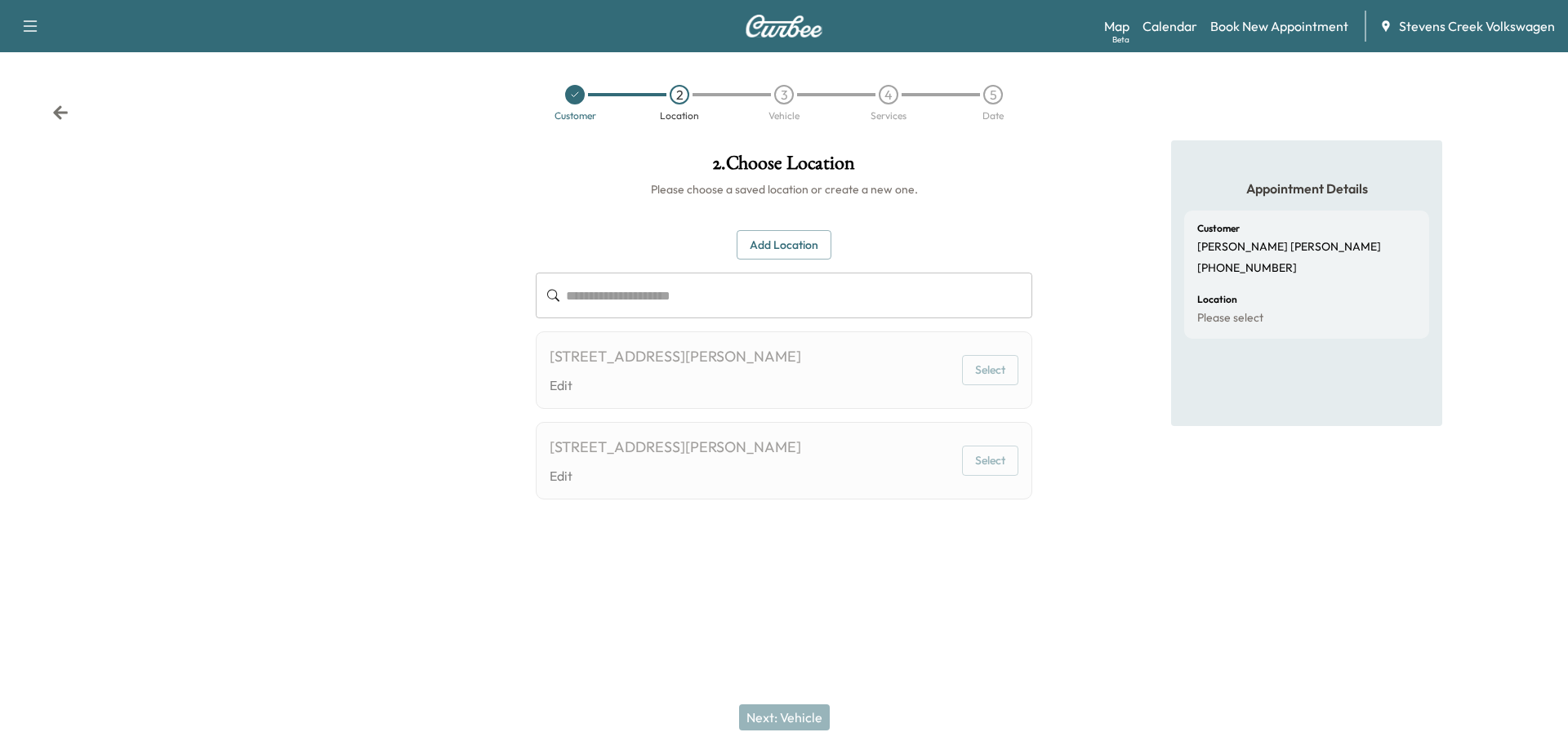
click at [513, 463] on div at bounding box center [261, 343] width 523 height 405
click at [585, 435] on div "[STREET_ADDRESS][PERSON_NAME] Edit Select" at bounding box center [784, 460] width 497 height 77
click at [548, 358] on div "[STREET_ADDRESS][PERSON_NAME] Edit Select" at bounding box center [784, 371] width 497 height 77
click at [771, 256] on button "Add Location" at bounding box center [784, 246] width 94 height 31
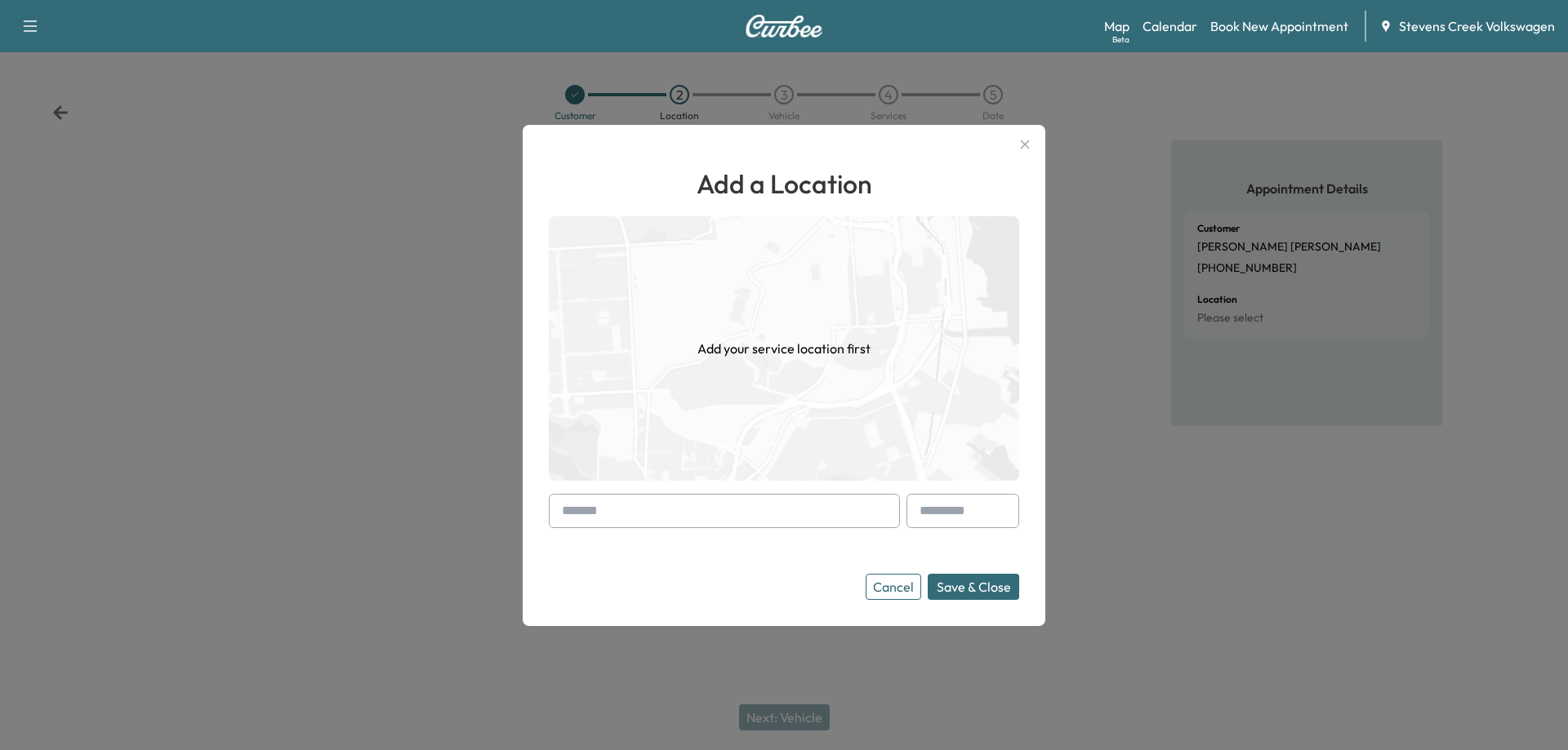
paste input "**********"
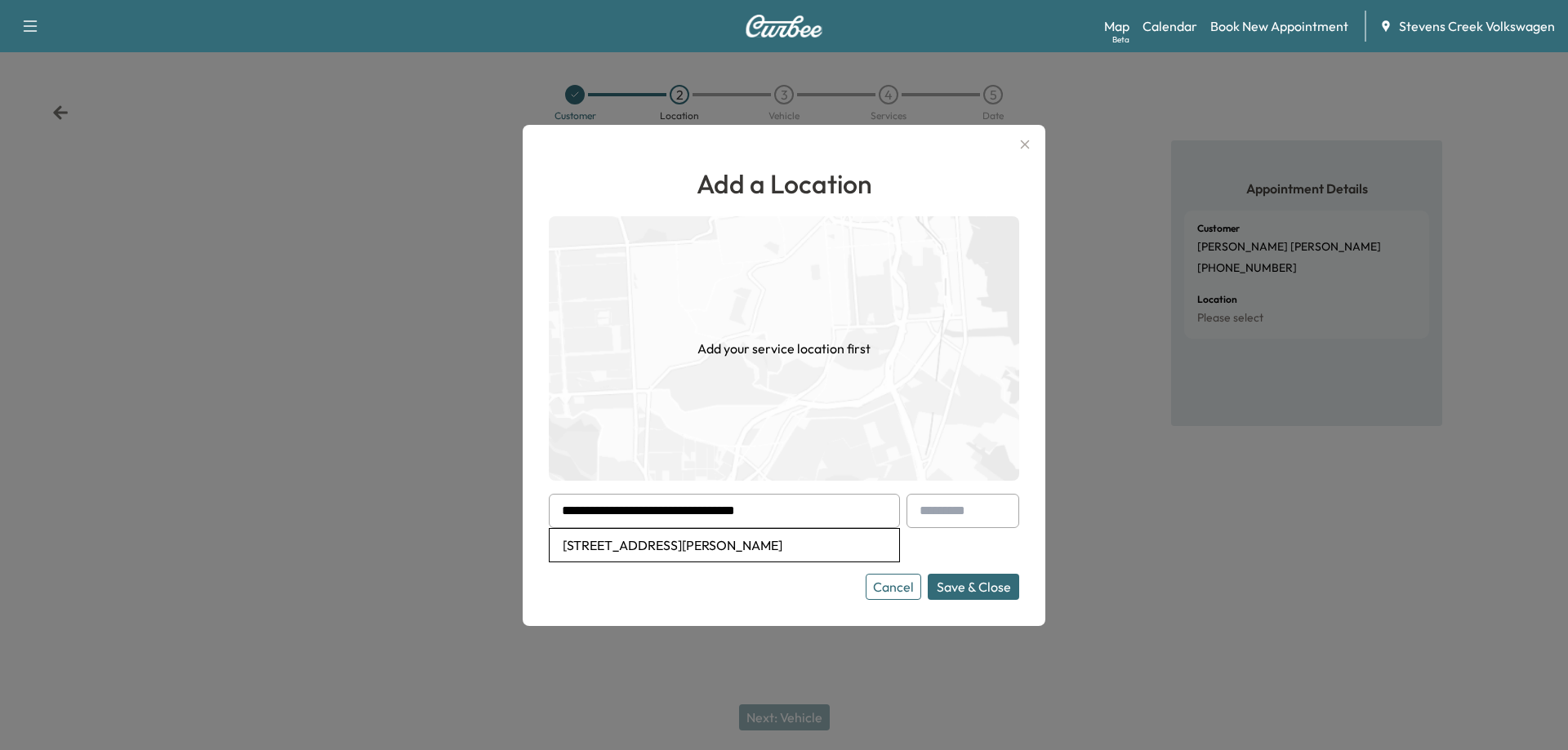
click at [695, 543] on li "[STREET_ADDRESS][PERSON_NAME]" at bounding box center [724, 545] width 349 height 32
type input "**********"
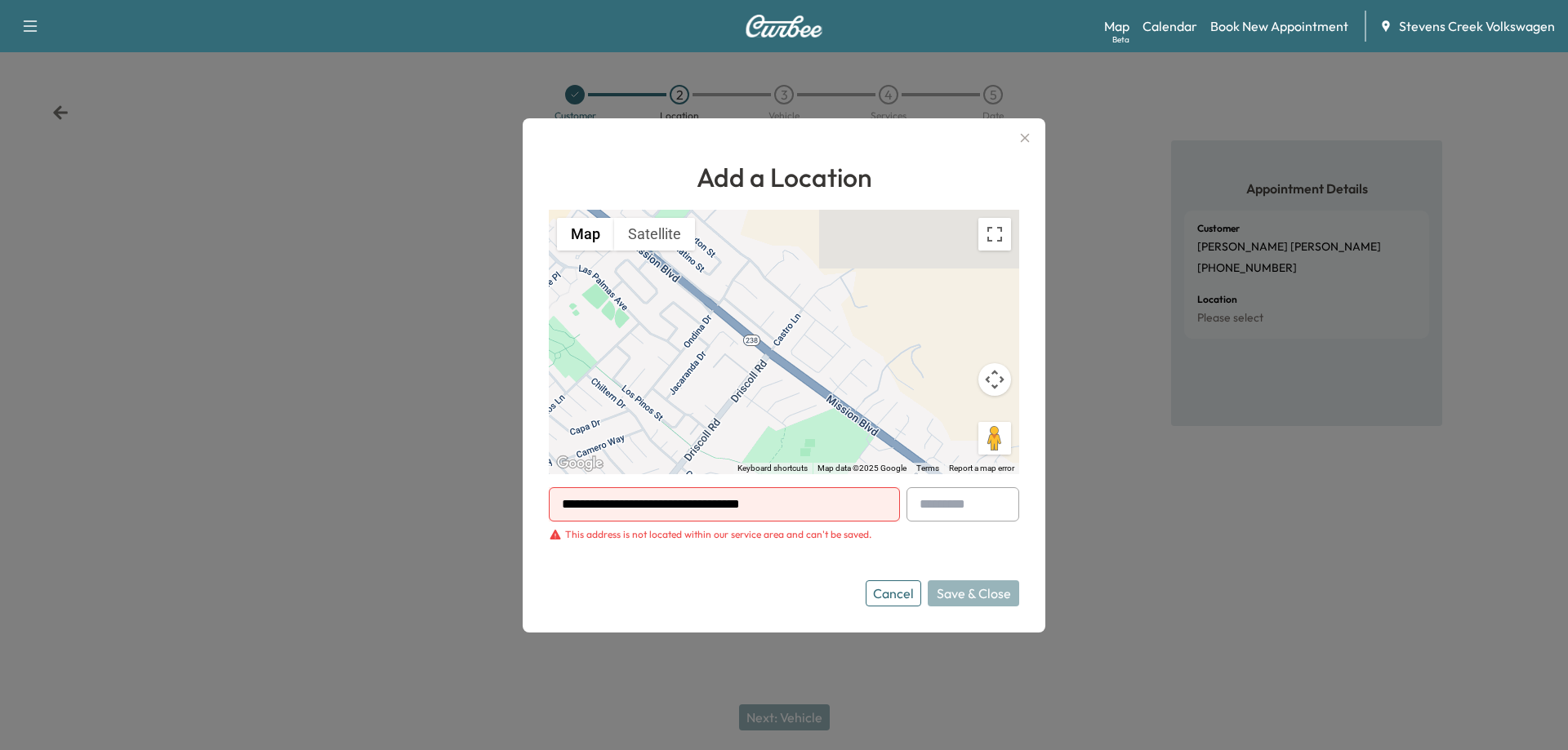
click at [801, 584] on div "Cancel Save & Close" at bounding box center [784, 593] width 470 height 26
click at [987, 237] on button "Toggle fullscreen view" at bounding box center [994, 234] width 32 height 32
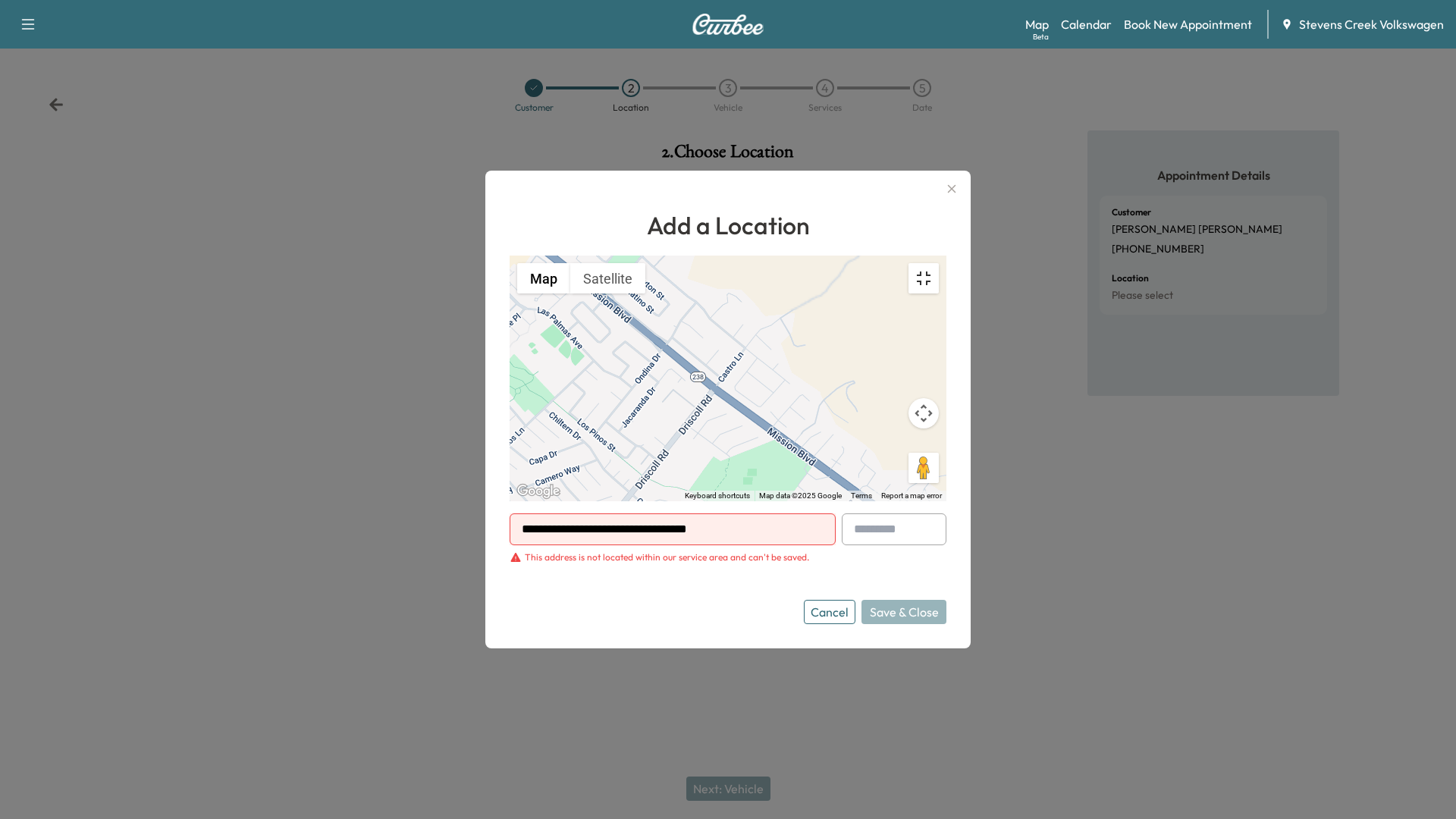
click at [939, 263] on button "Toggle fullscreen view" at bounding box center [923, 278] width 30 height 30
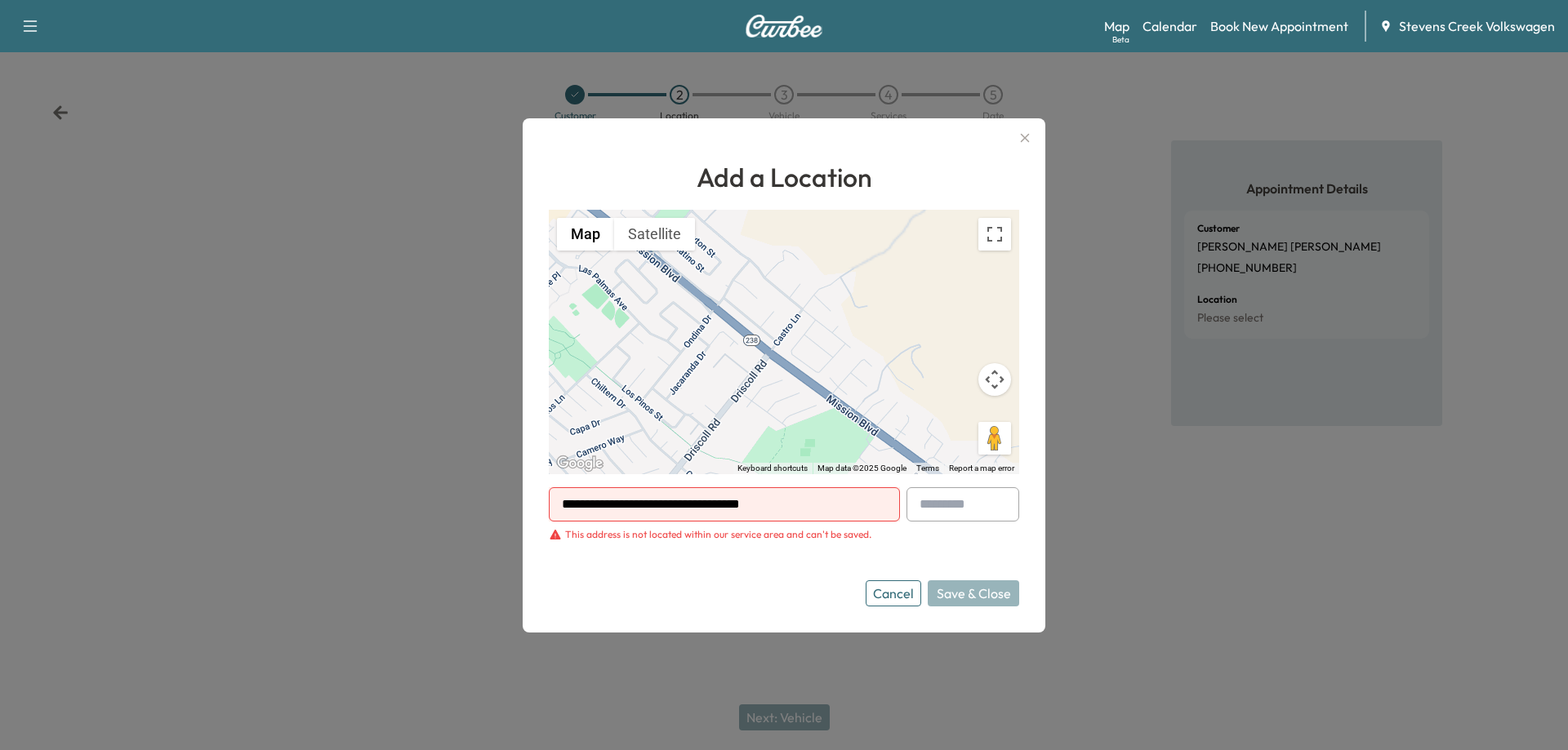
click at [998, 384] on button "Map camera controls" at bounding box center [994, 379] width 32 height 32
click at [954, 420] on button "Zoom out" at bounding box center [954, 420] width 32 height 32
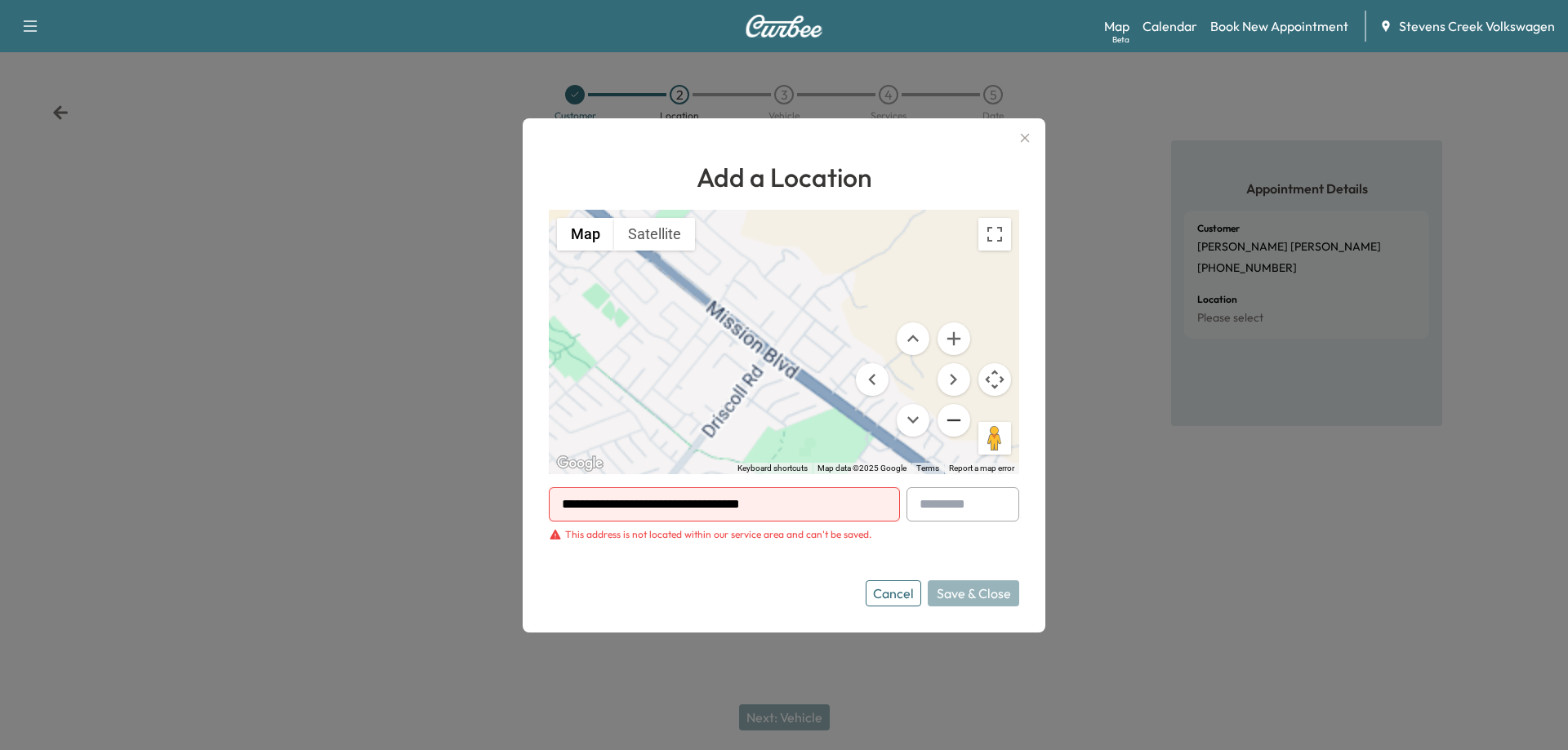
click at [954, 420] on button "Zoom out" at bounding box center [954, 420] width 32 height 32
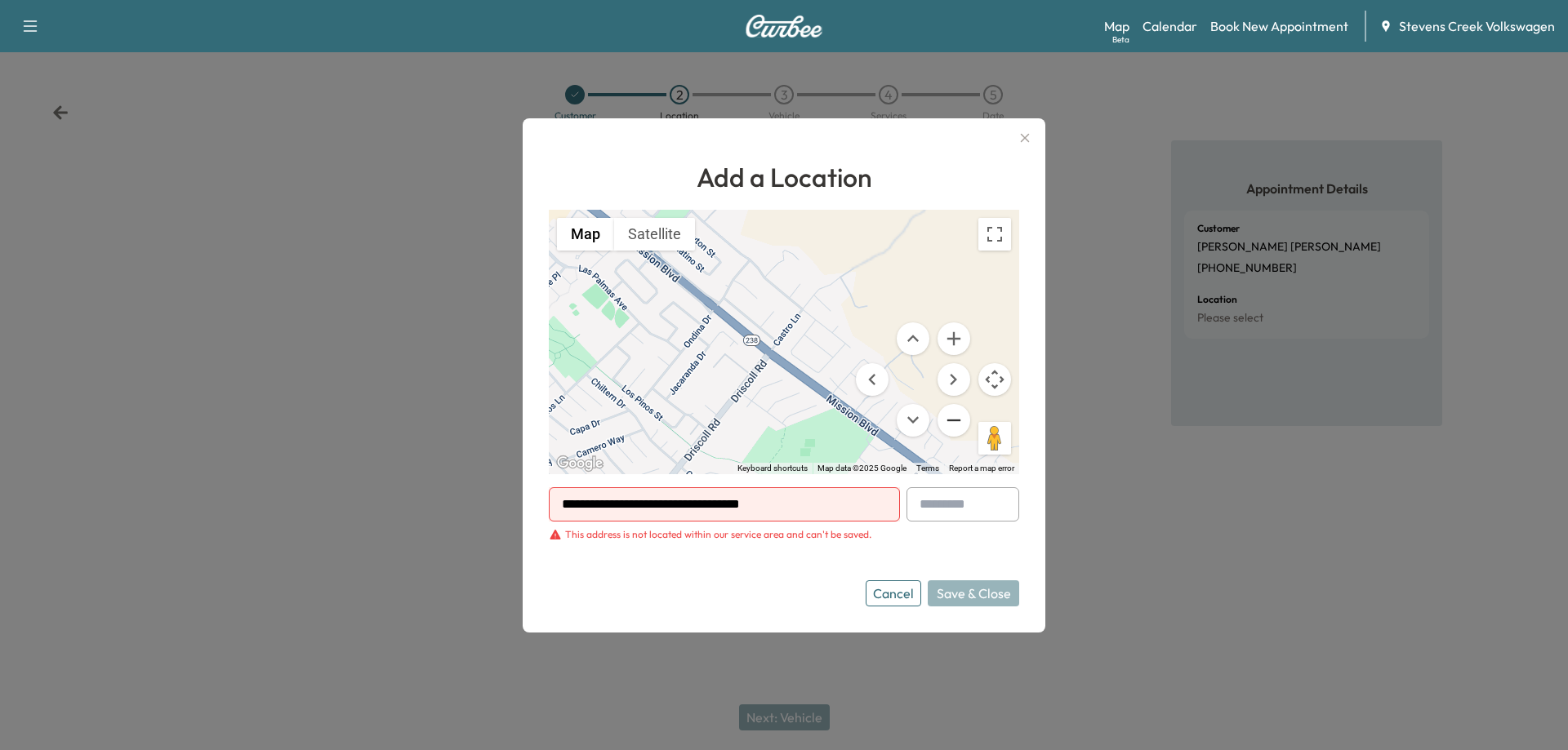
click at [954, 420] on button "Zoom out" at bounding box center [954, 420] width 32 height 32
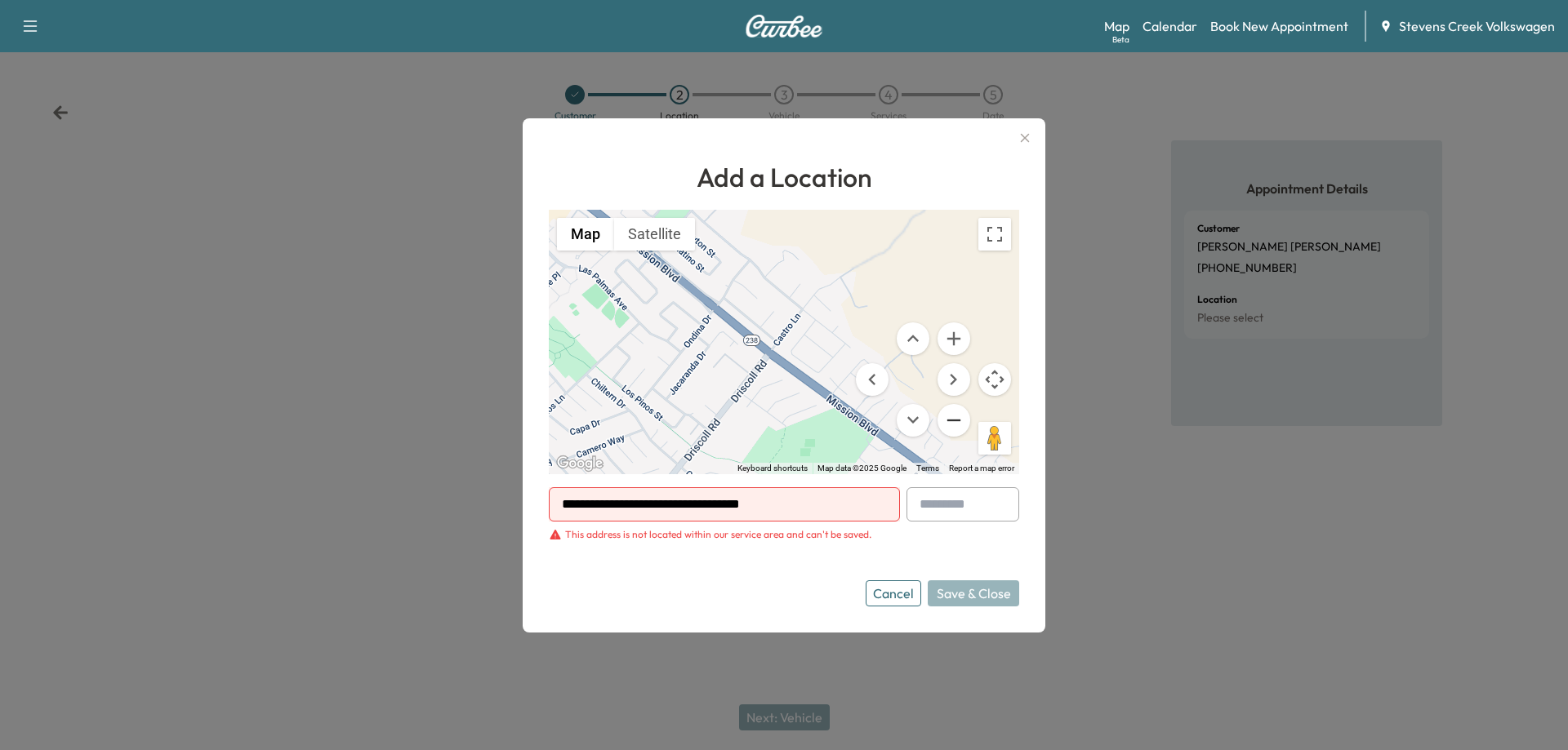
click at [954, 420] on button "Zoom out" at bounding box center [954, 420] width 32 height 32
click at [653, 230] on button "Satellite" at bounding box center [655, 234] width 81 height 32
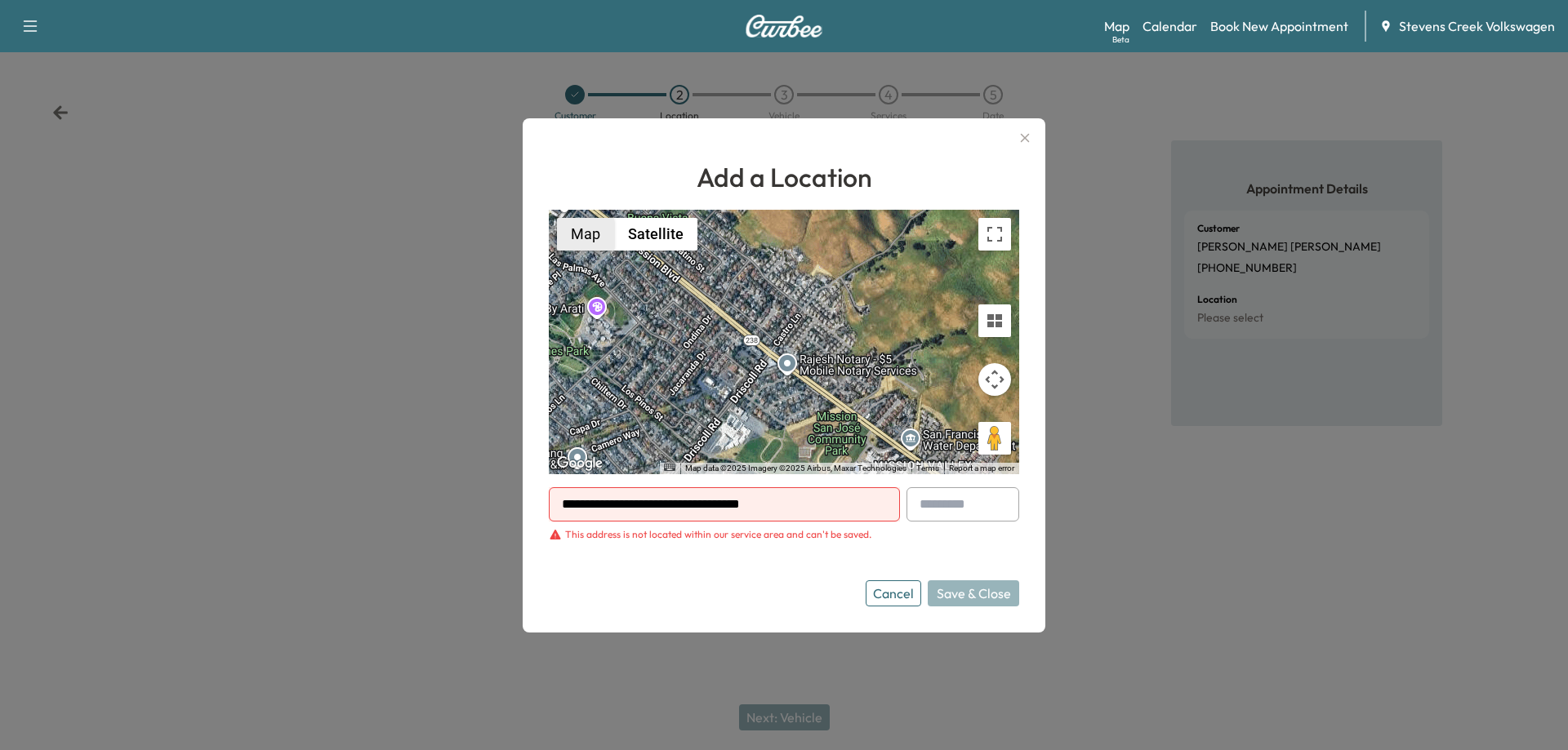
click at [588, 231] on button "Map" at bounding box center [586, 234] width 58 height 32
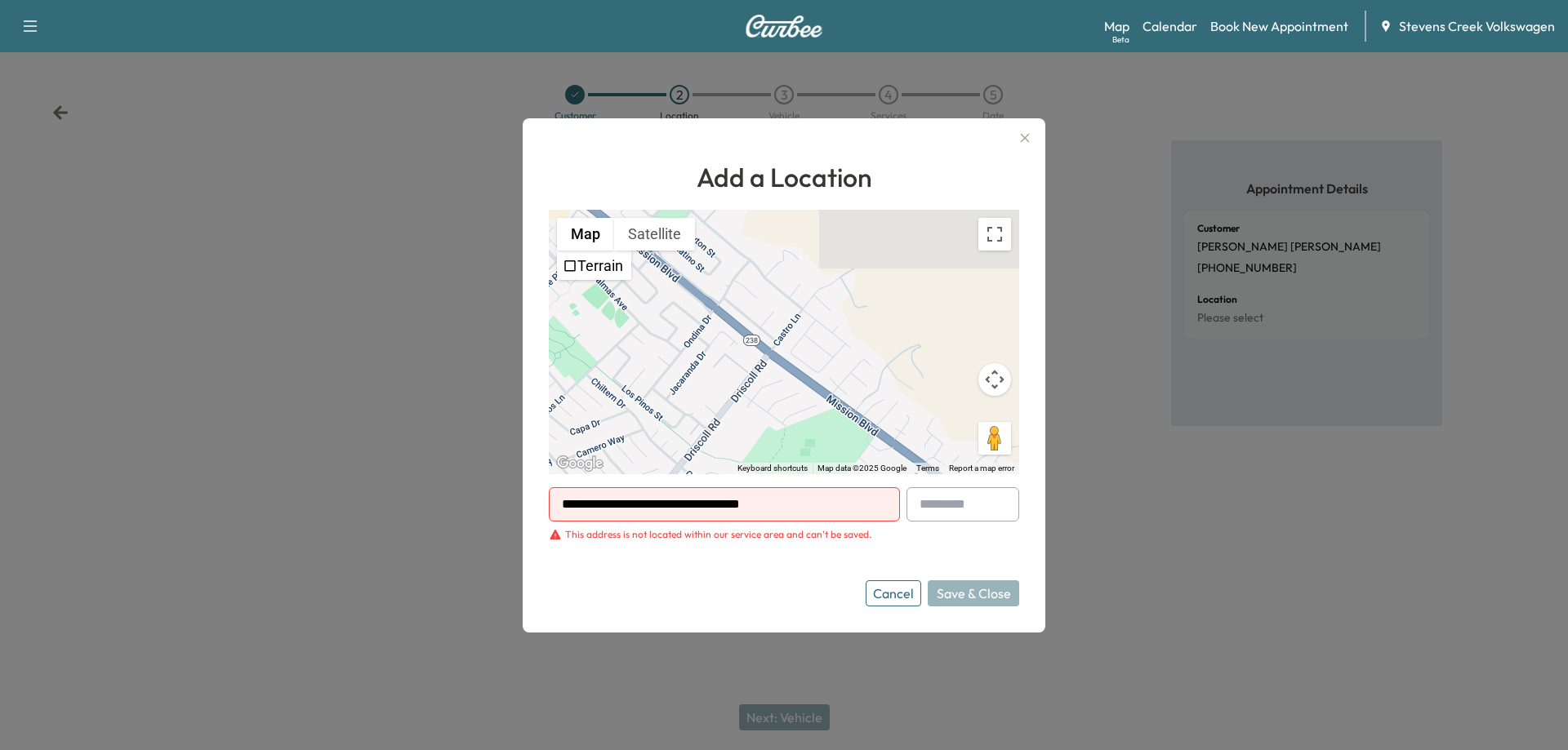
click at [1000, 380] on button "Map camera controls" at bounding box center [994, 379] width 32 height 32
click at [952, 425] on button "Zoom out" at bounding box center [954, 420] width 32 height 32
click at [953, 424] on button "Zoom out" at bounding box center [954, 420] width 32 height 32
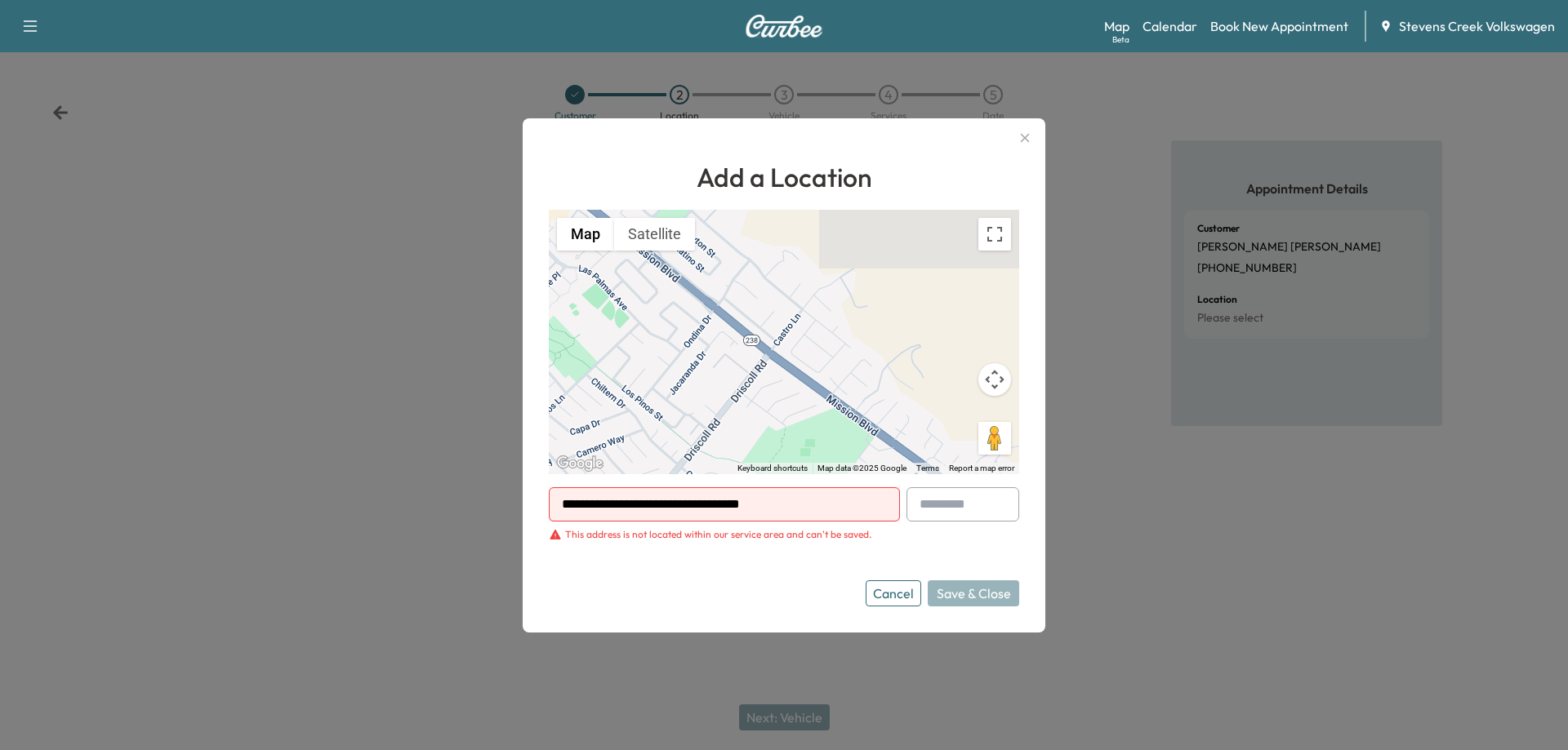
click at [1015, 144] on icon "button" at bounding box center [1025, 138] width 20 height 20
